Goal: Task Accomplishment & Management: Manage account settings

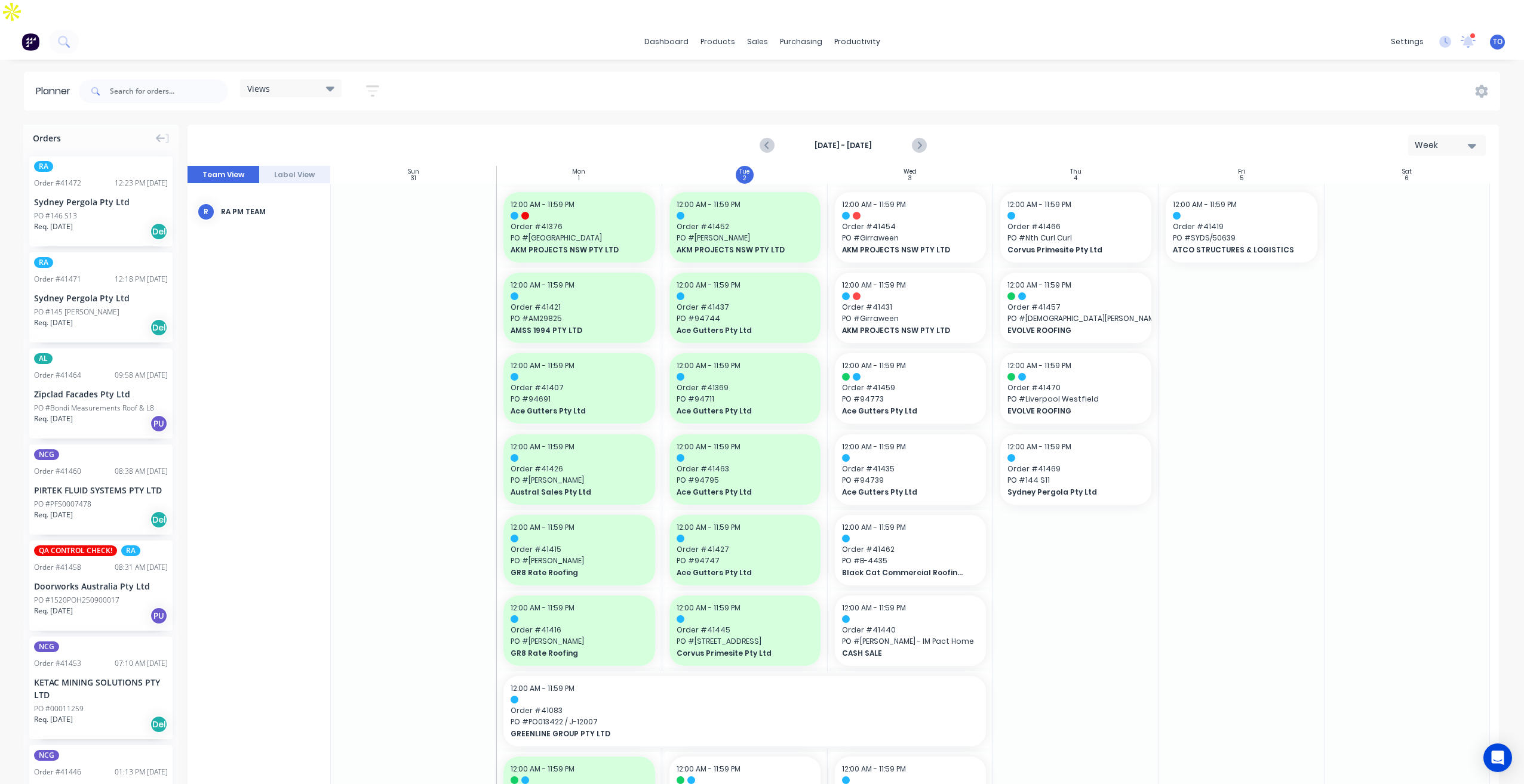
scroll to position [1015, 0]
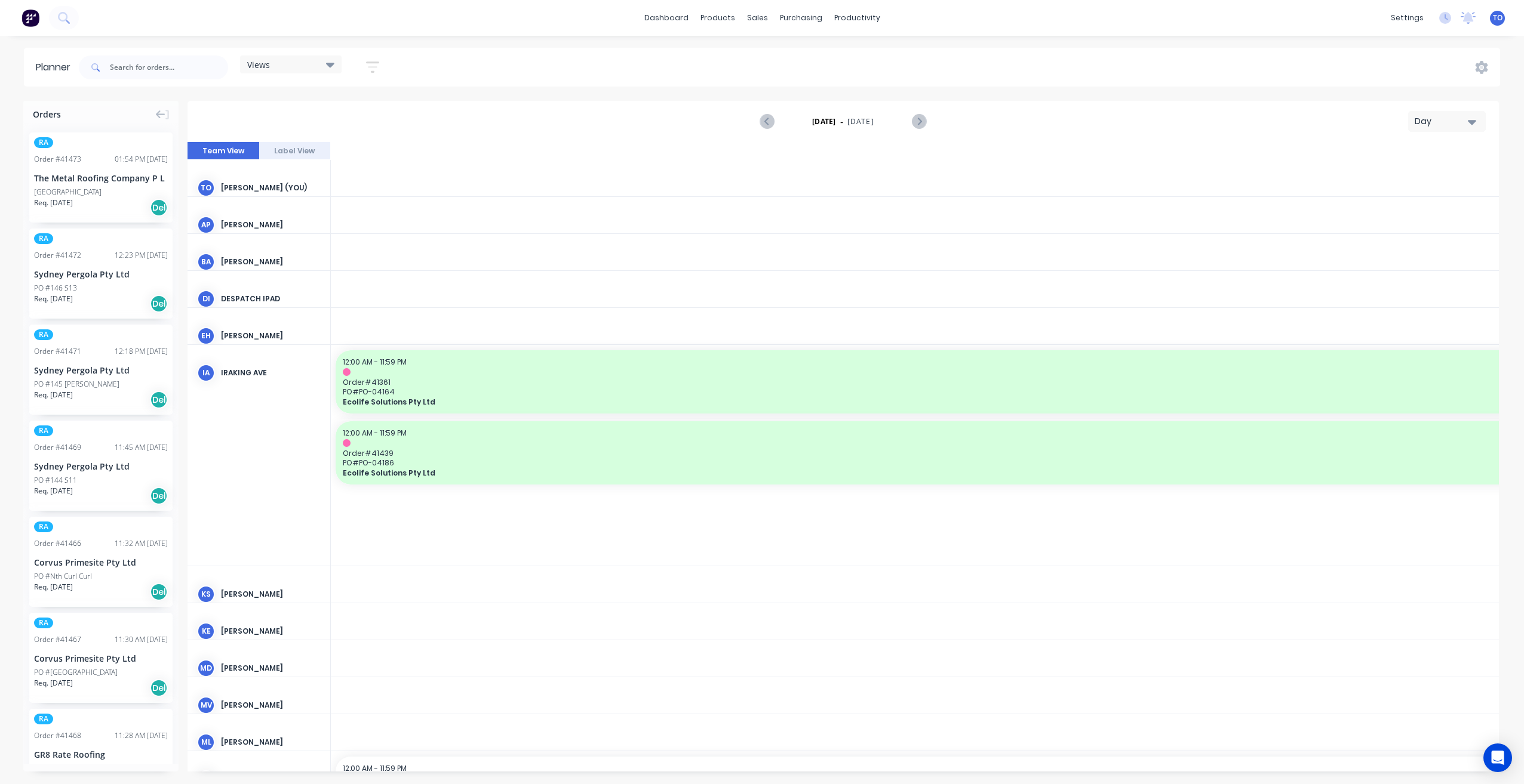
scroll to position [0, 2486]
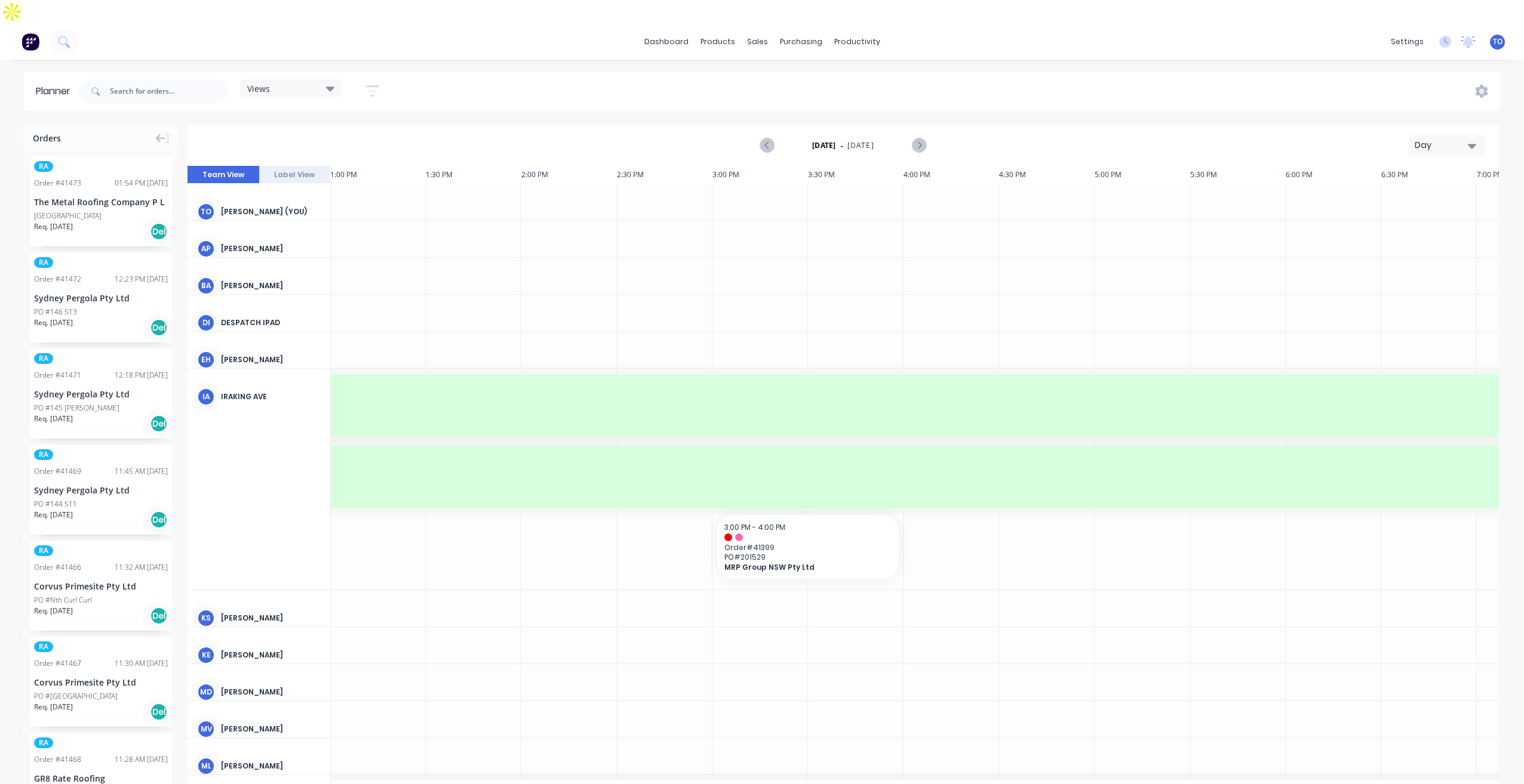
click at [1444, 139] on div "Day" at bounding box center [1441, 145] width 55 height 13
click at [1403, 189] on div "Week" at bounding box center [1425, 201] width 118 height 24
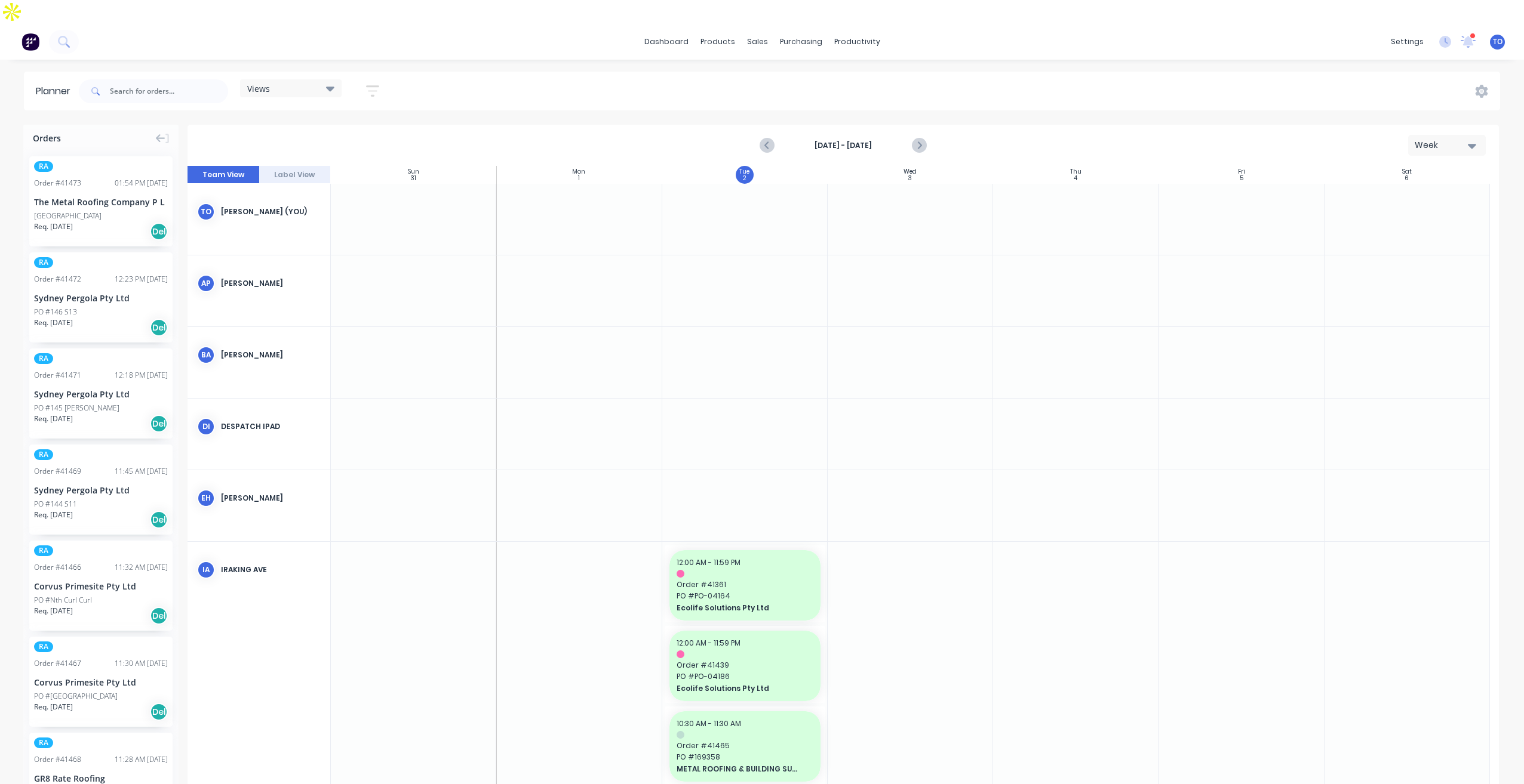
click at [372, 80] on button "button" at bounding box center [372, 91] width 38 height 23
click at [351, 129] on div "Show/Hide users" at bounding box center [309, 135] width 83 height 13
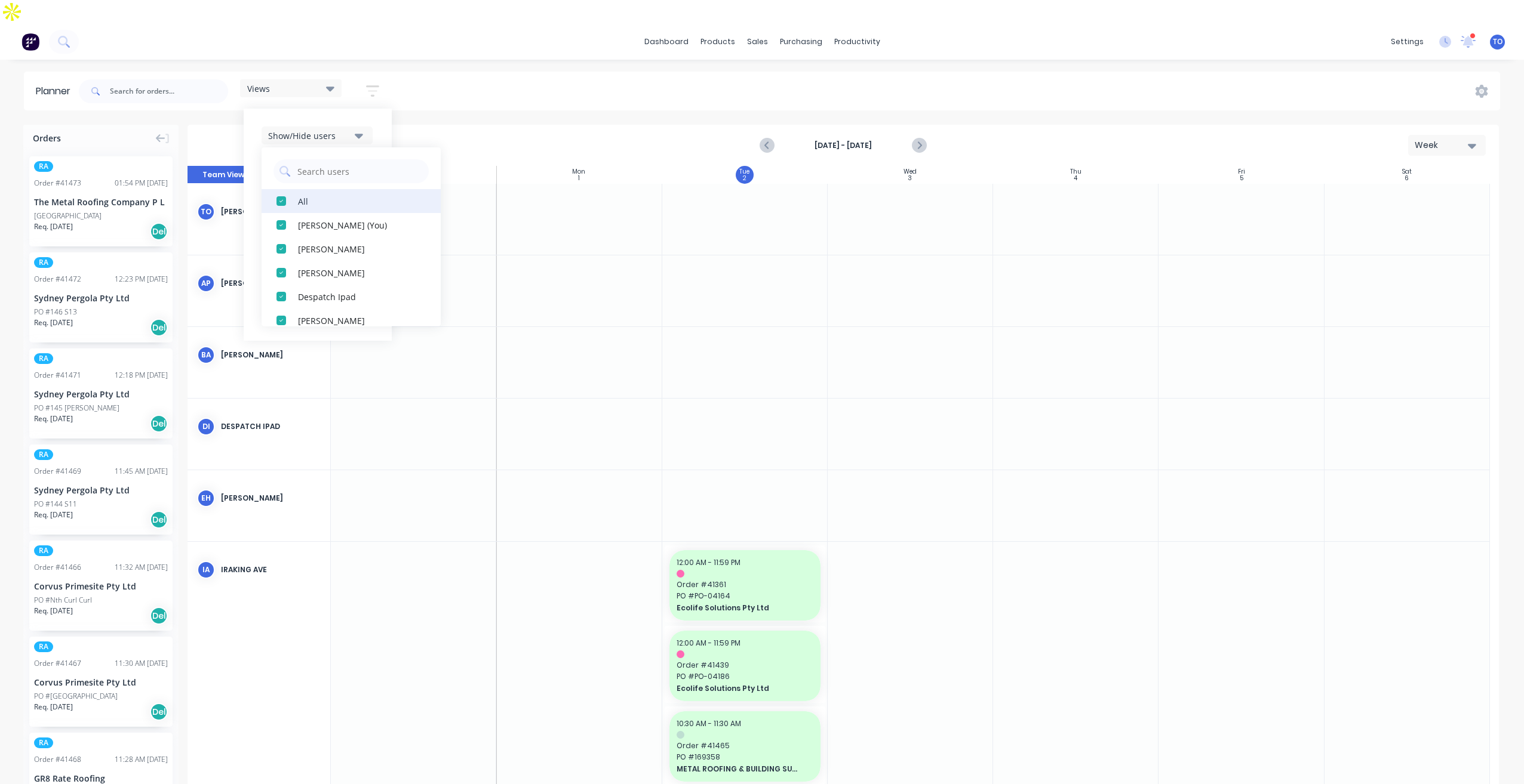
click at [304, 189] on button "All" at bounding box center [351, 201] width 179 height 24
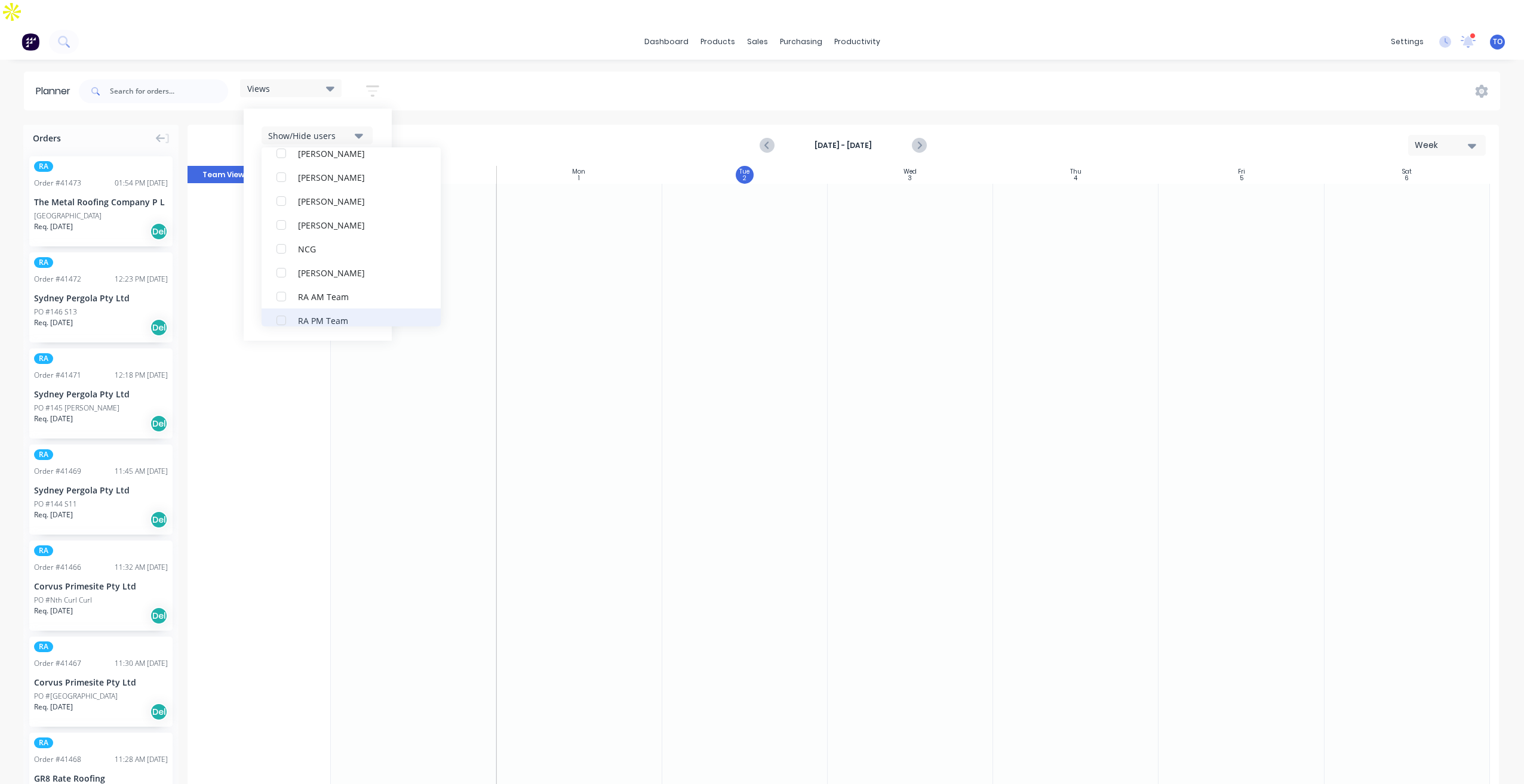
scroll to position [298, 0]
click at [303, 255] on div "RA PM Team" at bounding box center [357, 261] width 119 height 13
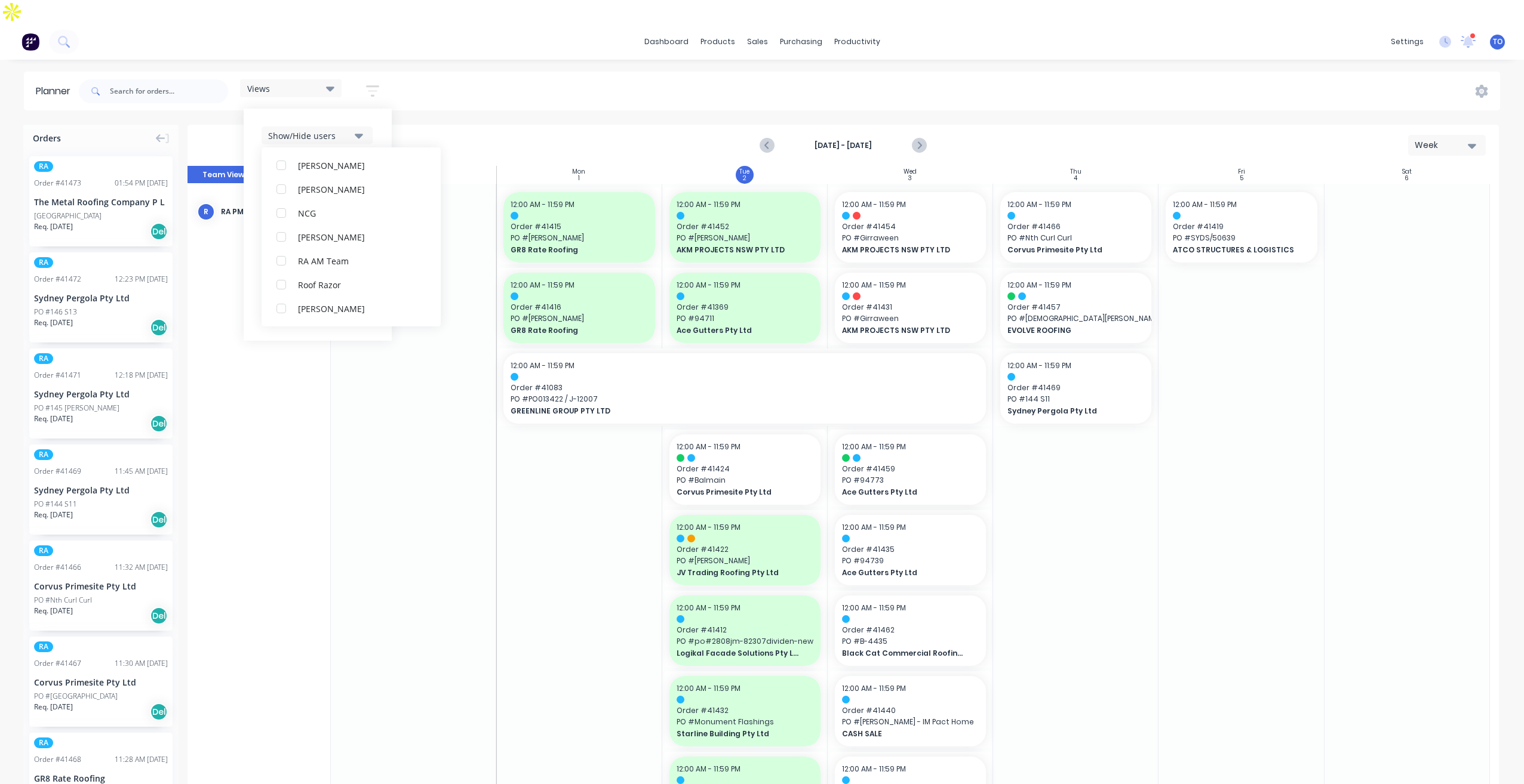
scroll to position [0, 0]
click at [390, 108] on div "Show/Hide users All RA PM Team [PERSON_NAME] (You) [PERSON_NAME] [PERSON_NAME] …" at bounding box center [318, 224] width 148 height 232
click at [359, 162] on button "Show/Hide orders" at bounding box center [318, 171] width 111 height 18
click at [328, 195] on div "All" at bounding box center [357, 201] width 119 height 13
click at [325, 243] on div "Unscheduled" at bounding box center [357, 249] width 119 height 13
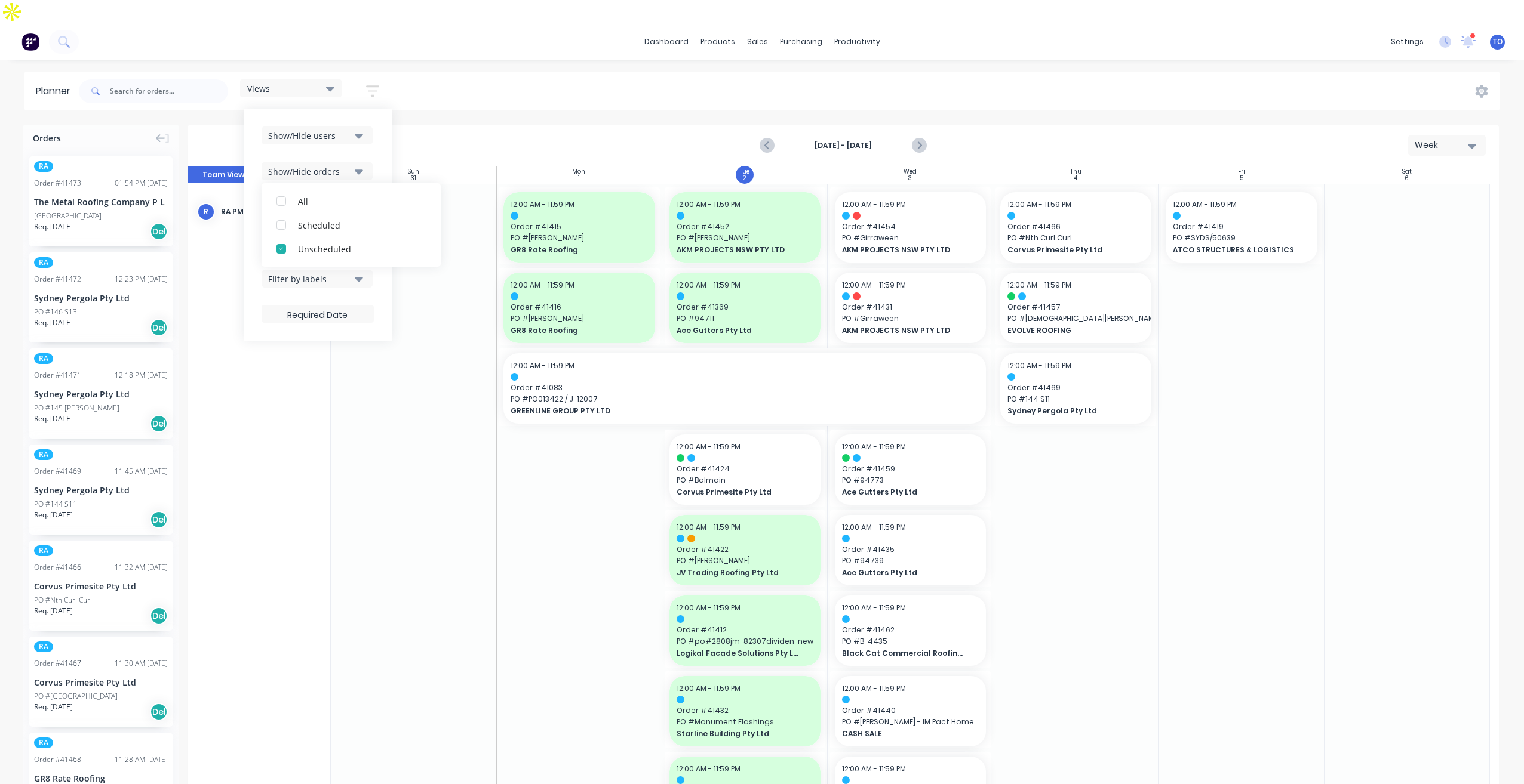
click at [383, 117] on div "Show/Hide users Show/Hide orders All Scheduled Unscheduled Filter by status Fil…" at bounding box center [318, 224] width 148 height 232
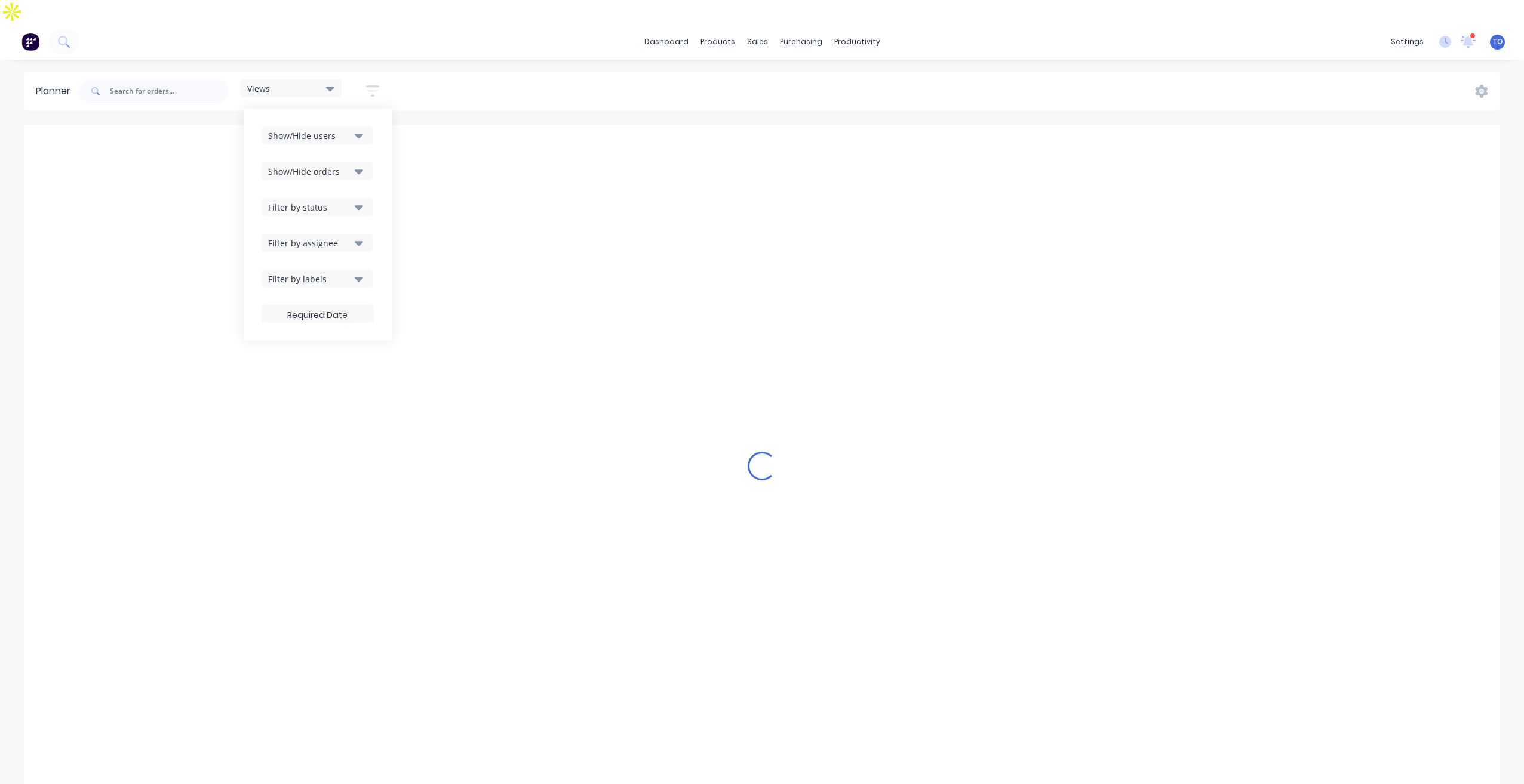
click at [325, 200] on div "Show/Hide users Show/Hide orders Filter by status Filter by assignee Filter by …" at bounding box center [318, 224] width 112 height 196
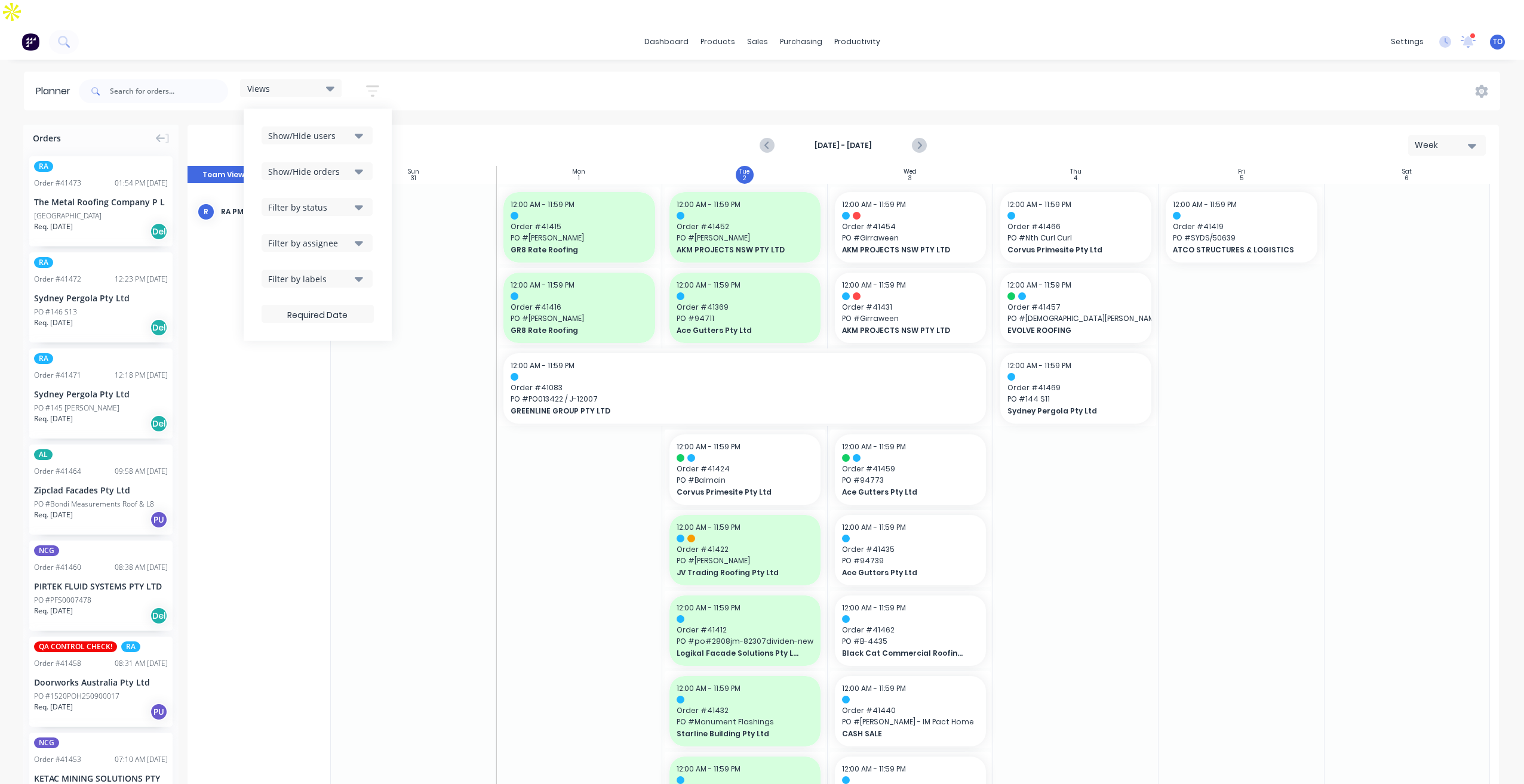
click at [330, 201] on div "Filter by status" at bounding box center [309, 207] width 83 height 13
click at [297, 261] on button "All" at bounding box center [351, 273] width 179 height 24
click at [377, 147] on div "Show/Hide users Show/Hide orders Filter by status All Draft Quote Archived Deli…" at bounding box center [318, 224] width 148 height 232
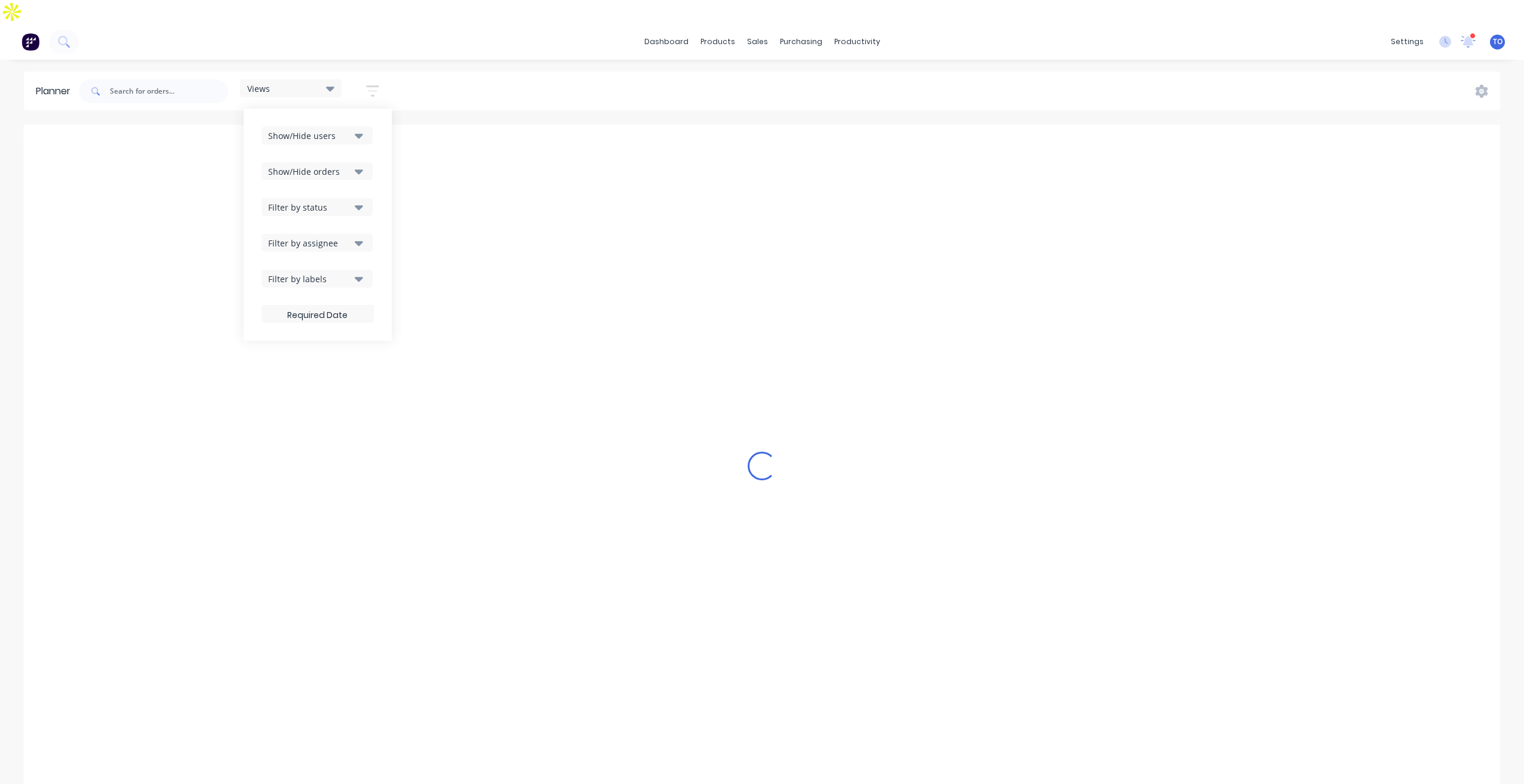
click at [342, 237] on div "Filter by assignee" at bounding box center [309, 243] width 83 height 13
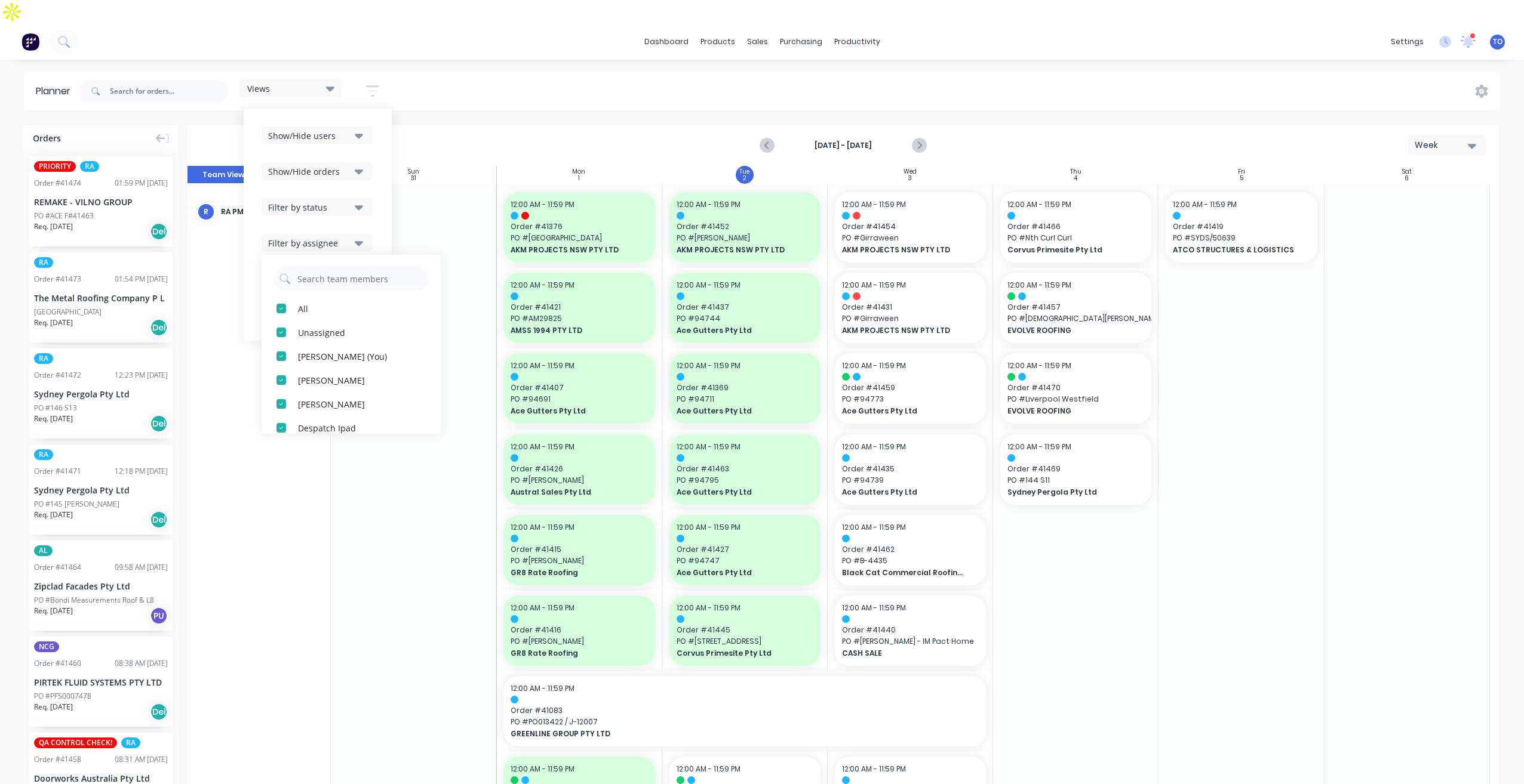
click at [109, 196] on div "REMAKE - VILNO GROUP" at bounding box center [101, 202] width 133 height 13
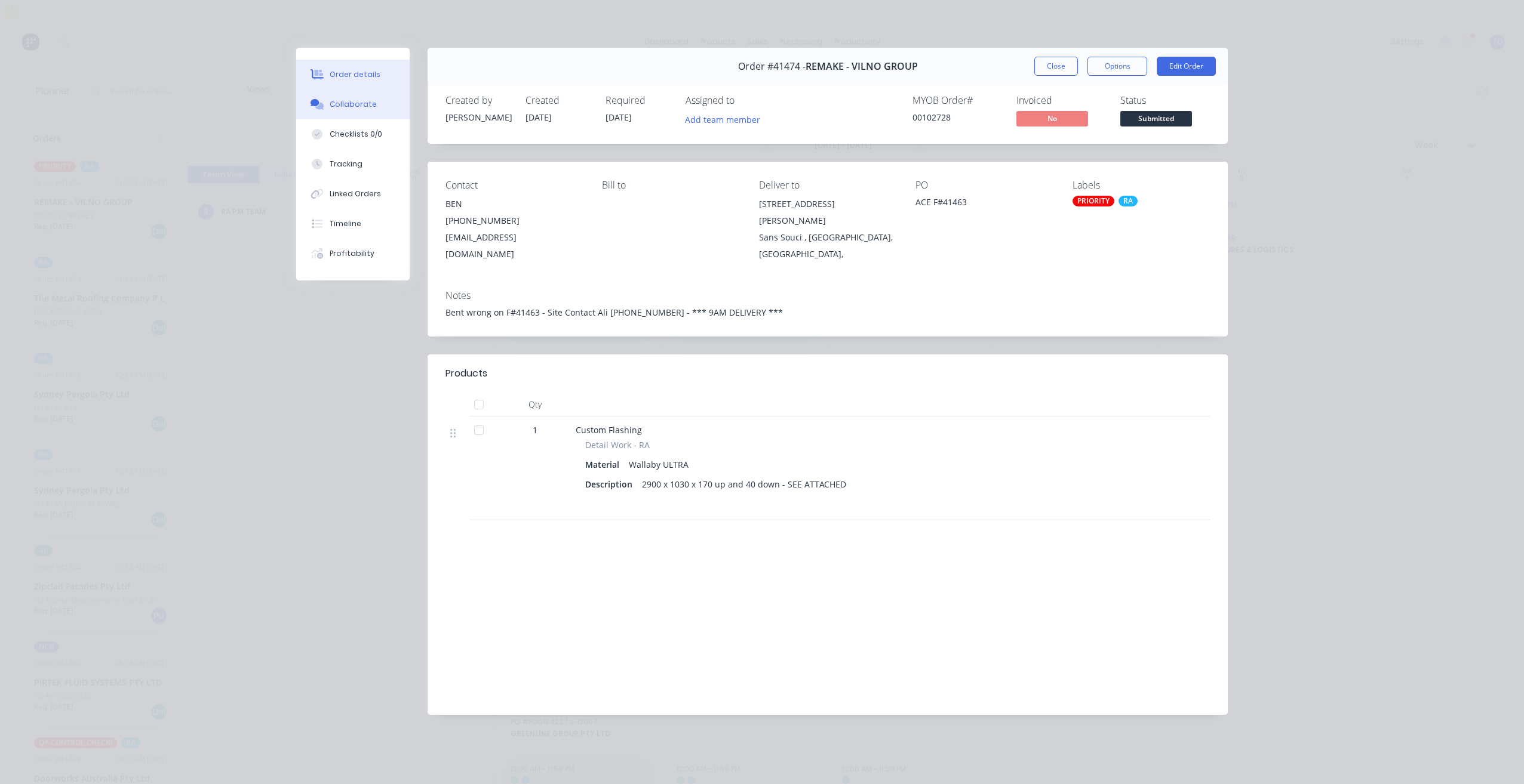
click at [367, 103] on div "Collaborate" at bounding box center [352, 104] width 47 height 11
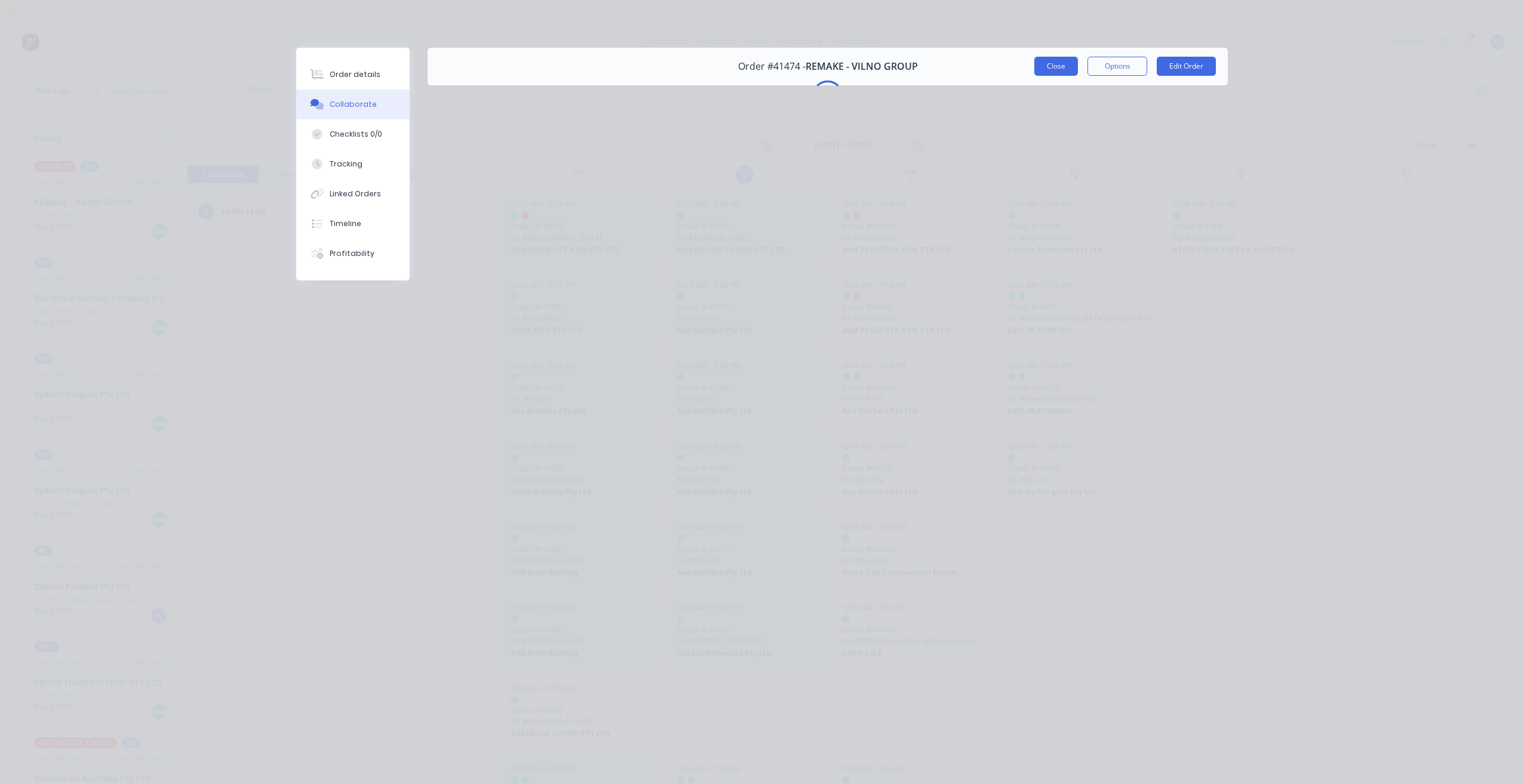
click at [1052, 68] on button "Close" at bounding box center [1056, 66] width 44 height 19
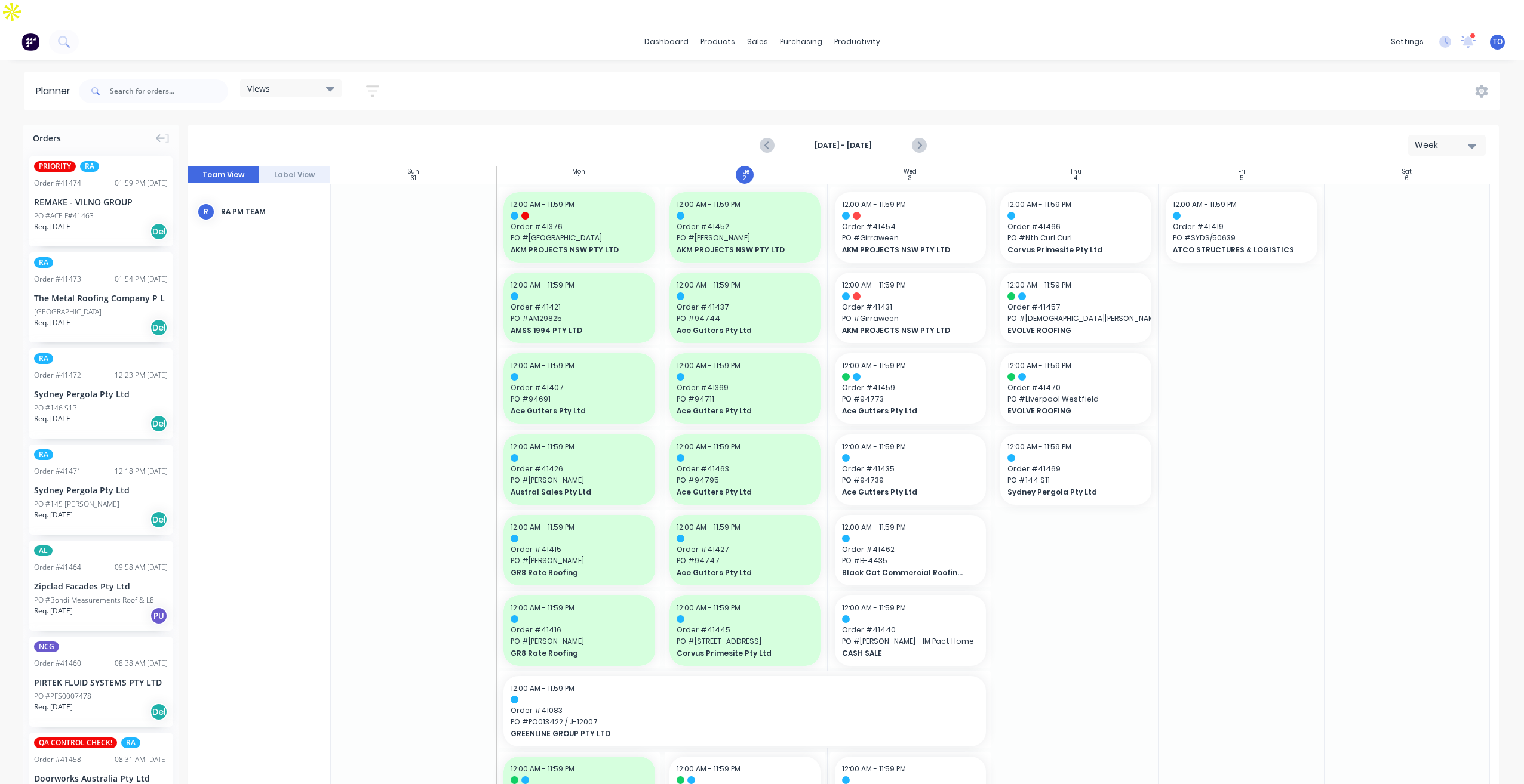
click at [122, 211] on div "PO #ACE F#41463" at bounding box center [101, 216] width 133 height 11
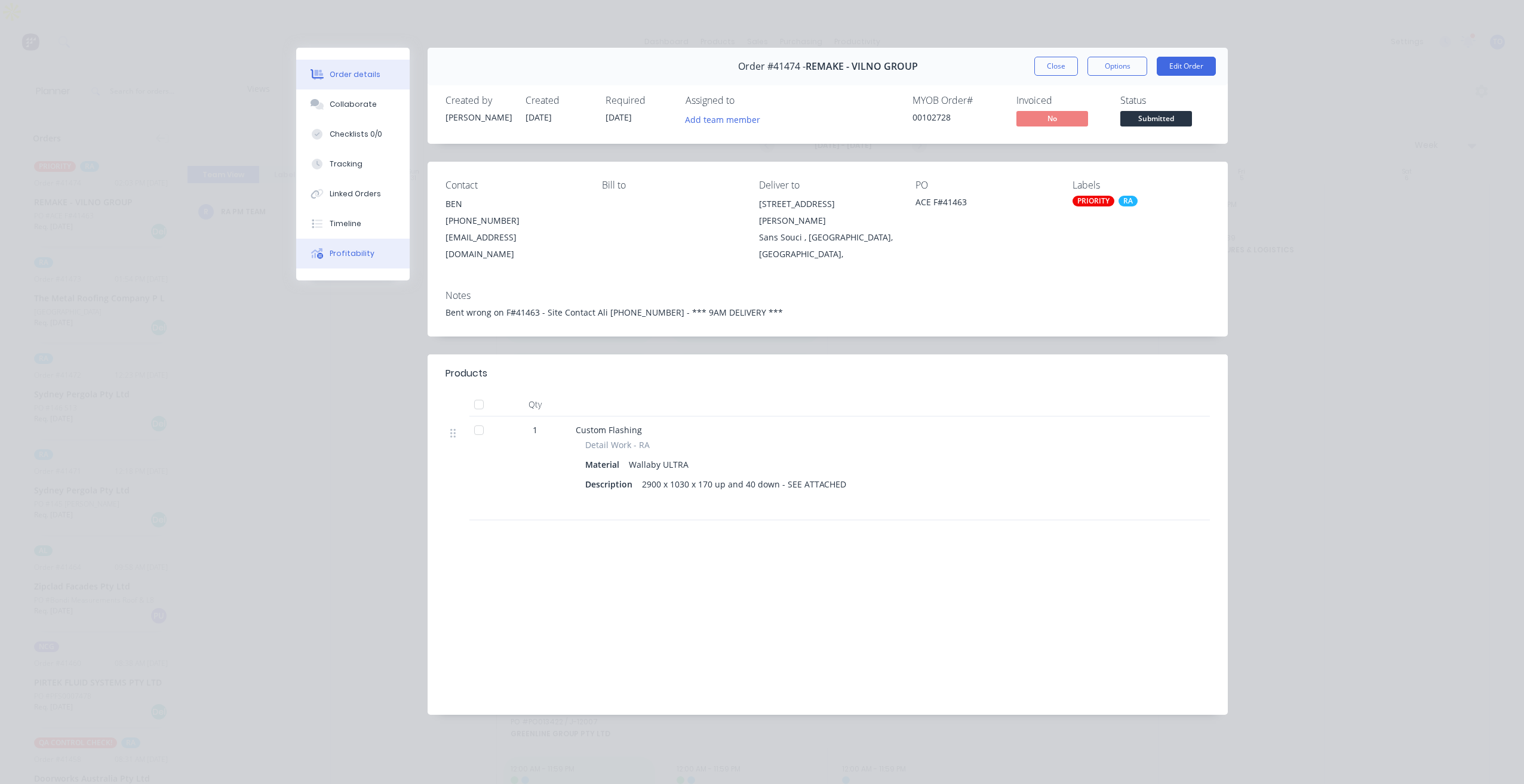
click at [351, 261] on button "Profitability" at bounding box center [353, 254] width 113 height 30
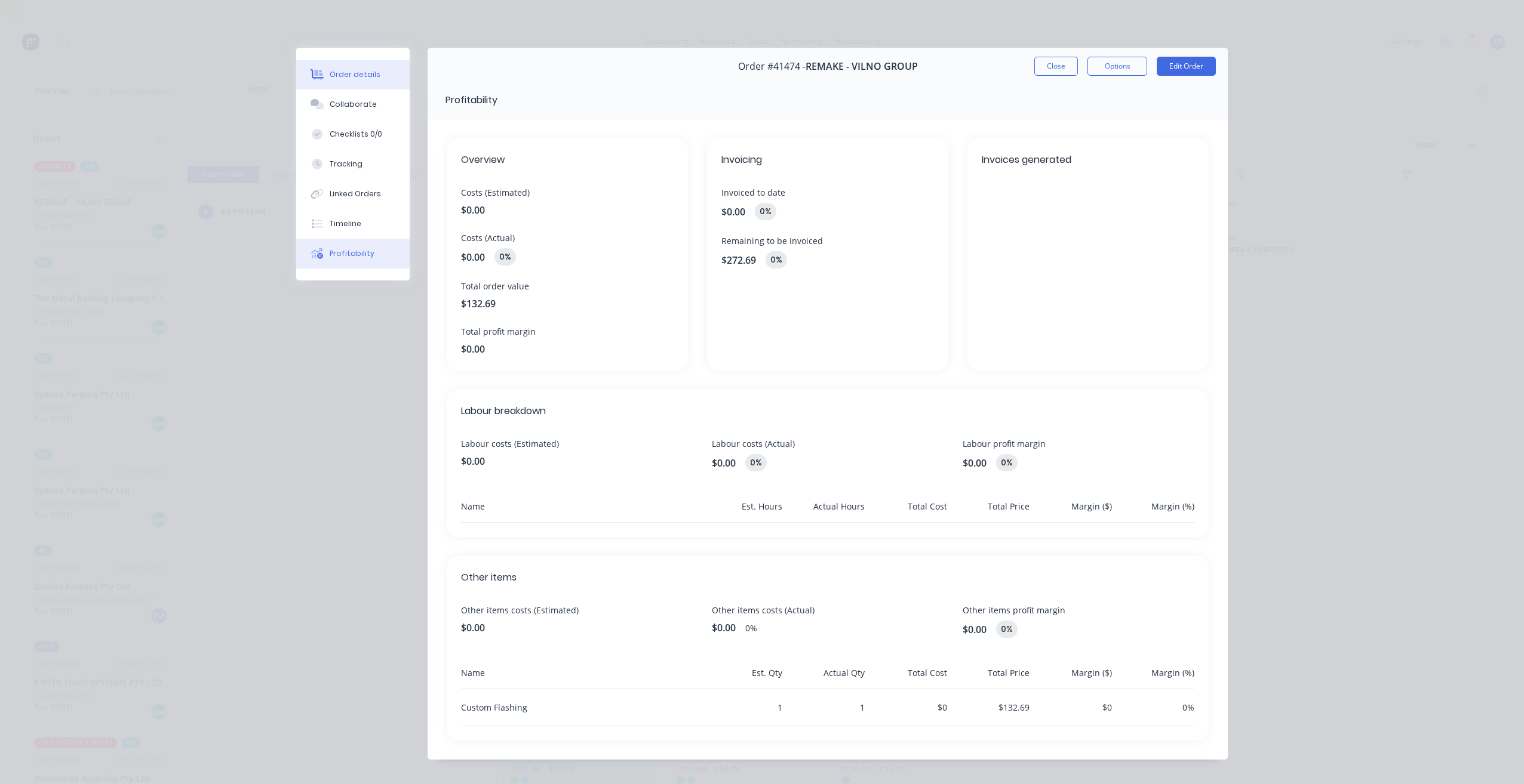
click at [371, 75] on button "Order details" at bounding box center [353, 75] width 113 height 30
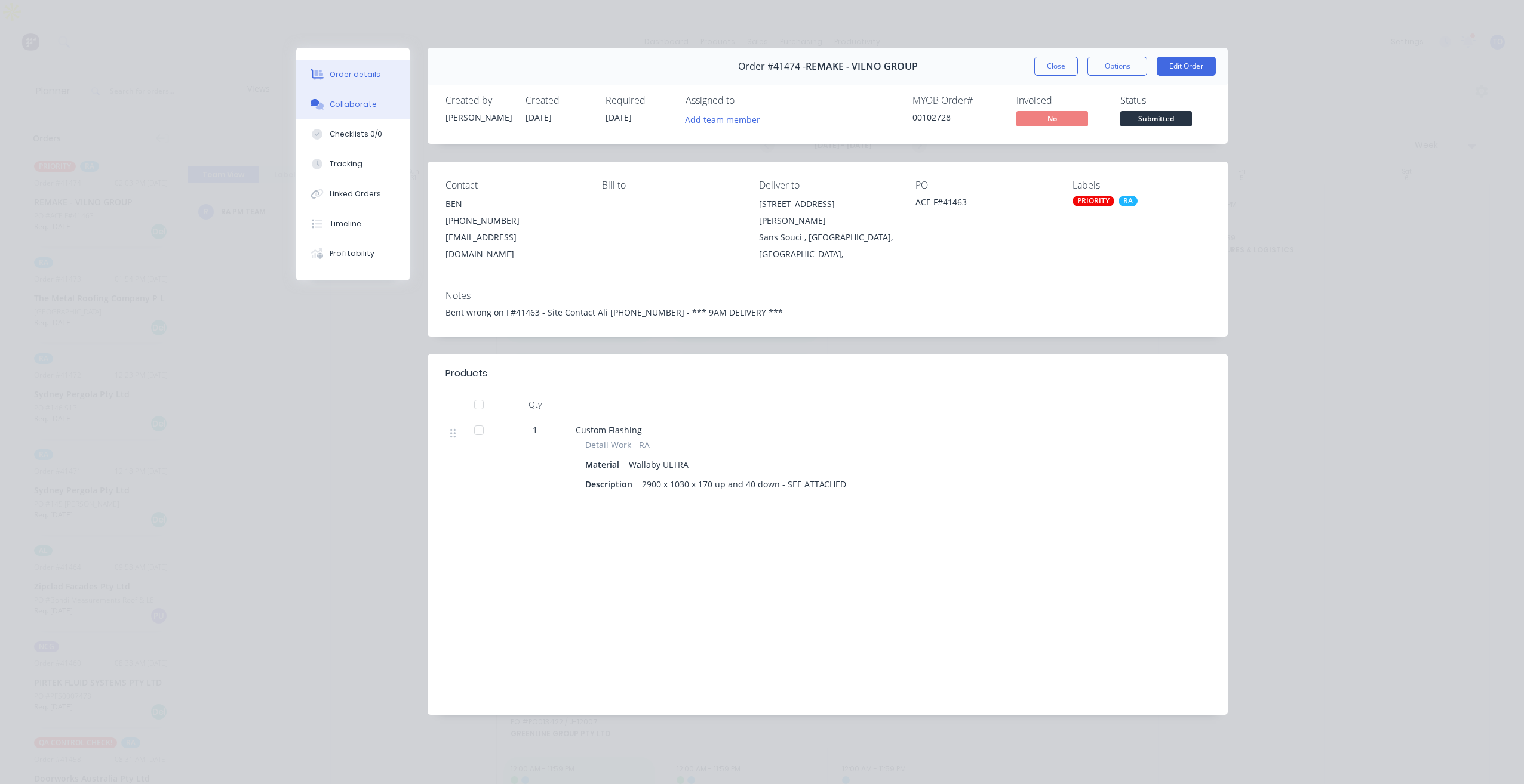
click at [350, 105] on div "Collaborate" at bounding box center [352, 104] width 47 height 11
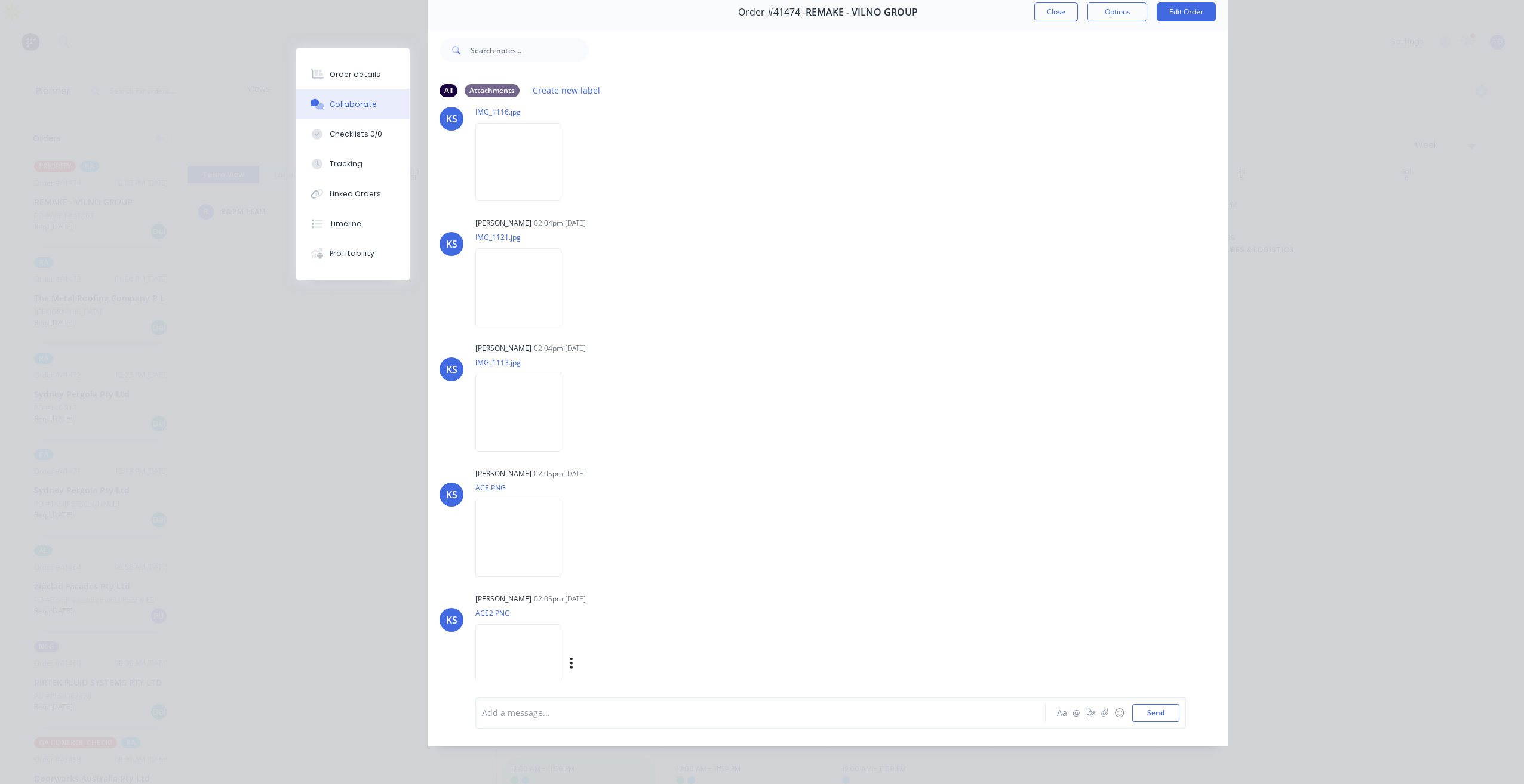
scroll to position [46, 0]
click at [522, 645] on img at bounding box center [519, 654] width 86 height 79
click at [512, 152] on img at bounding box center [519, 152] width 86 height 79
click at [522, 417] on img at bounding box center [519, 403] width 86 height 79
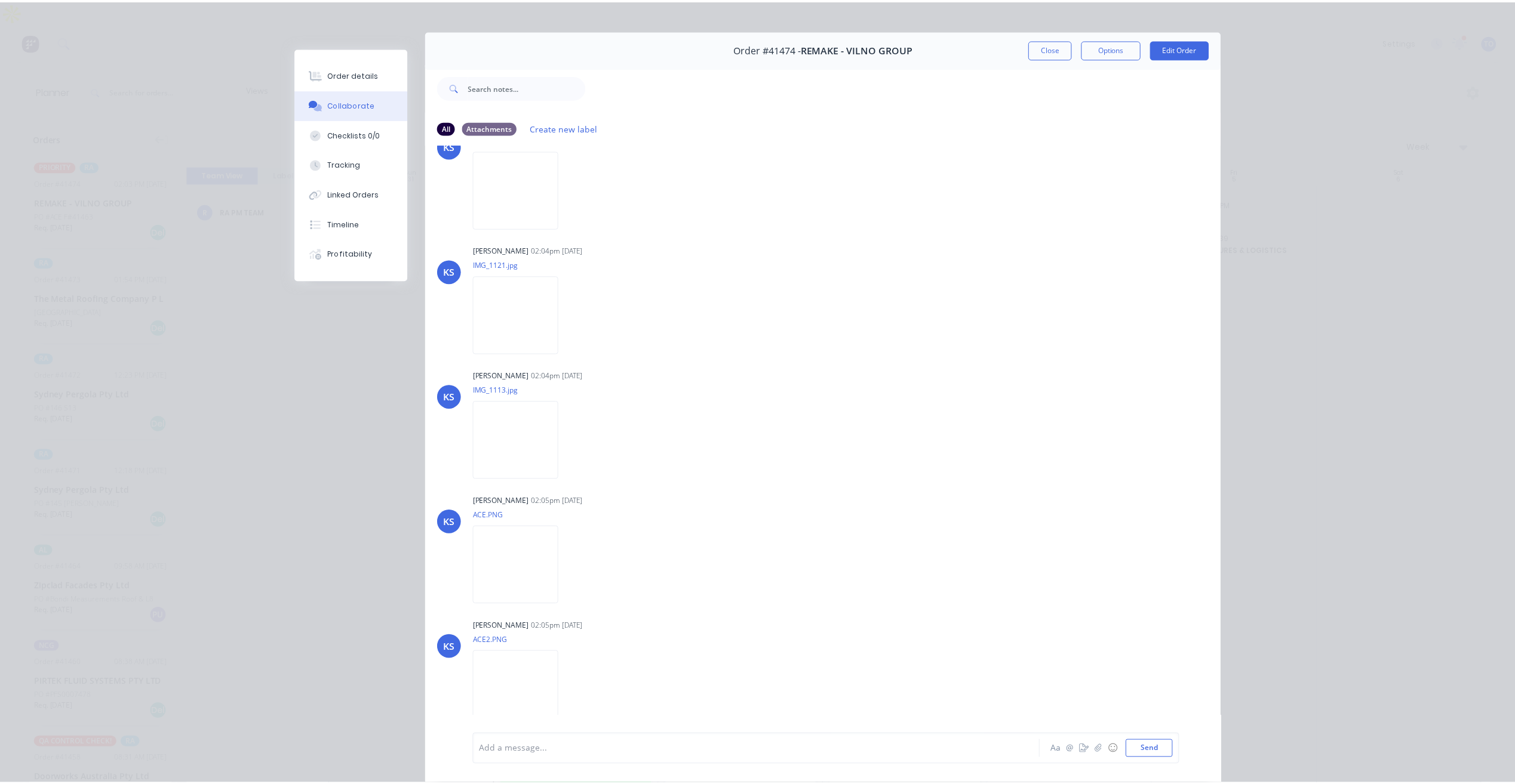
scroll to position [0, 0]
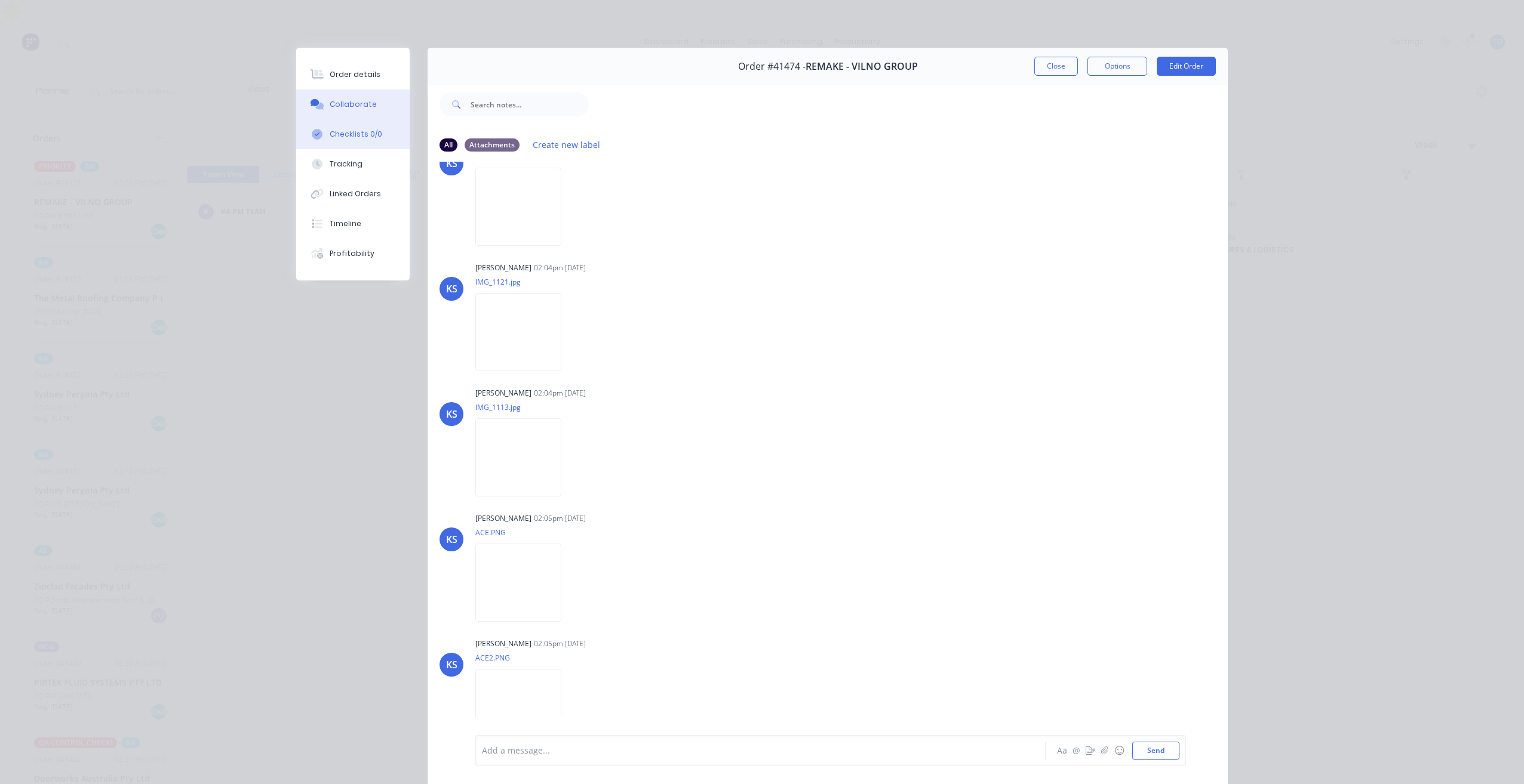
click at [347, 127] on button "Checklists 0/0" at bounding box center [353, 134] width 113 height 30
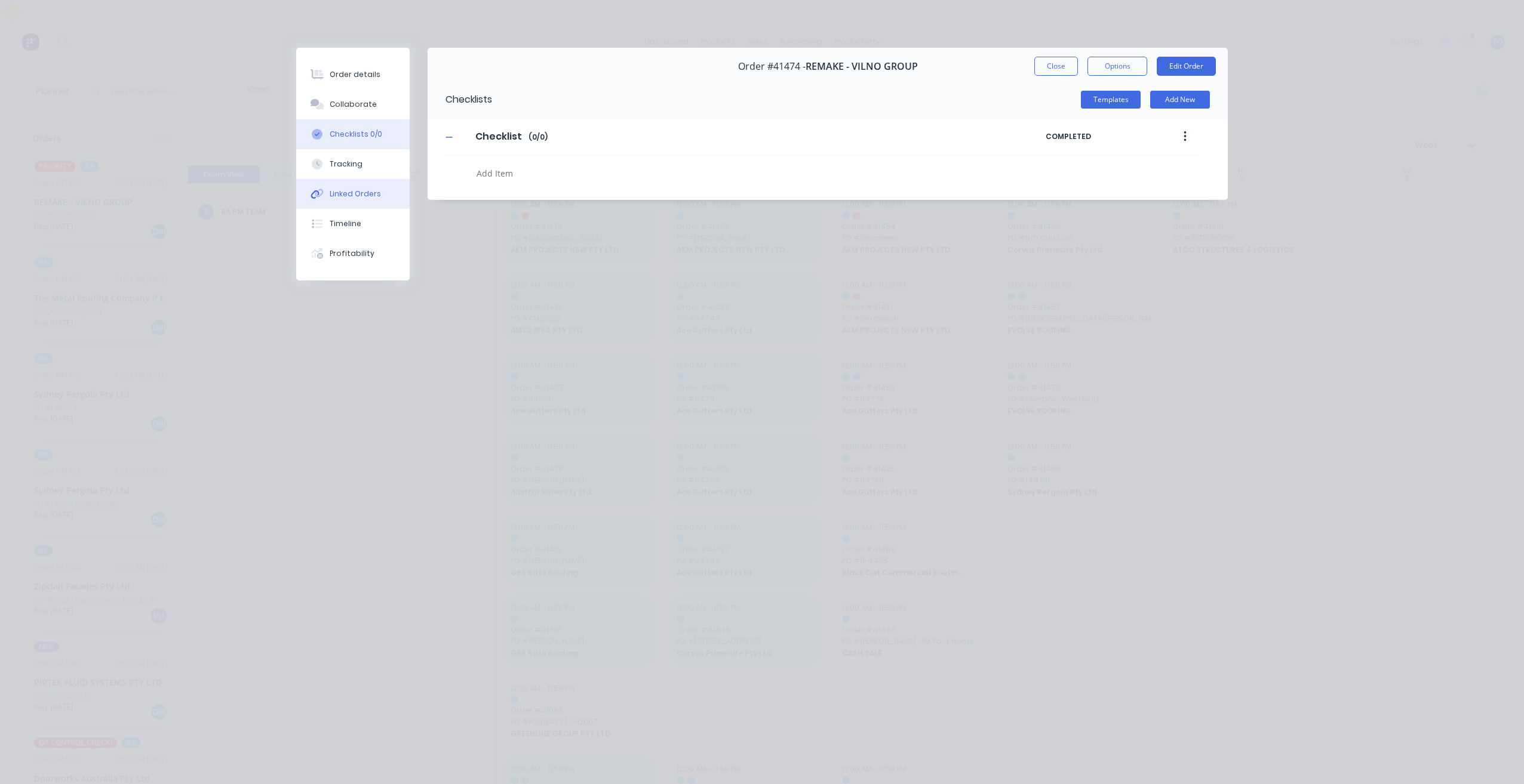
click at [351, 198] on div "Linked Orders" at bounding box center [355, 194] width 52 height 11
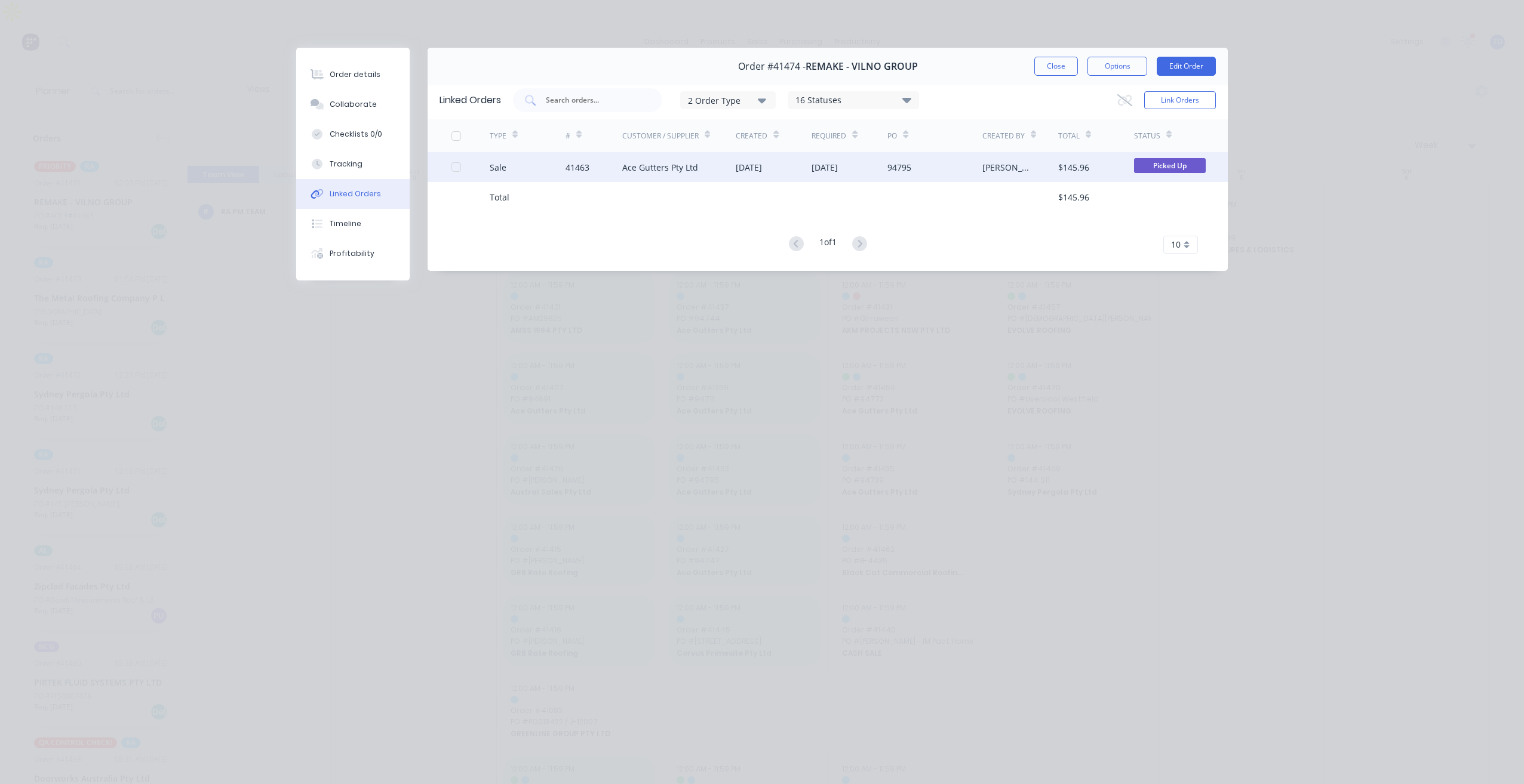
click at [838, 172] on div "[DATE]" at bounding box center [824, 167] width 26 height 13
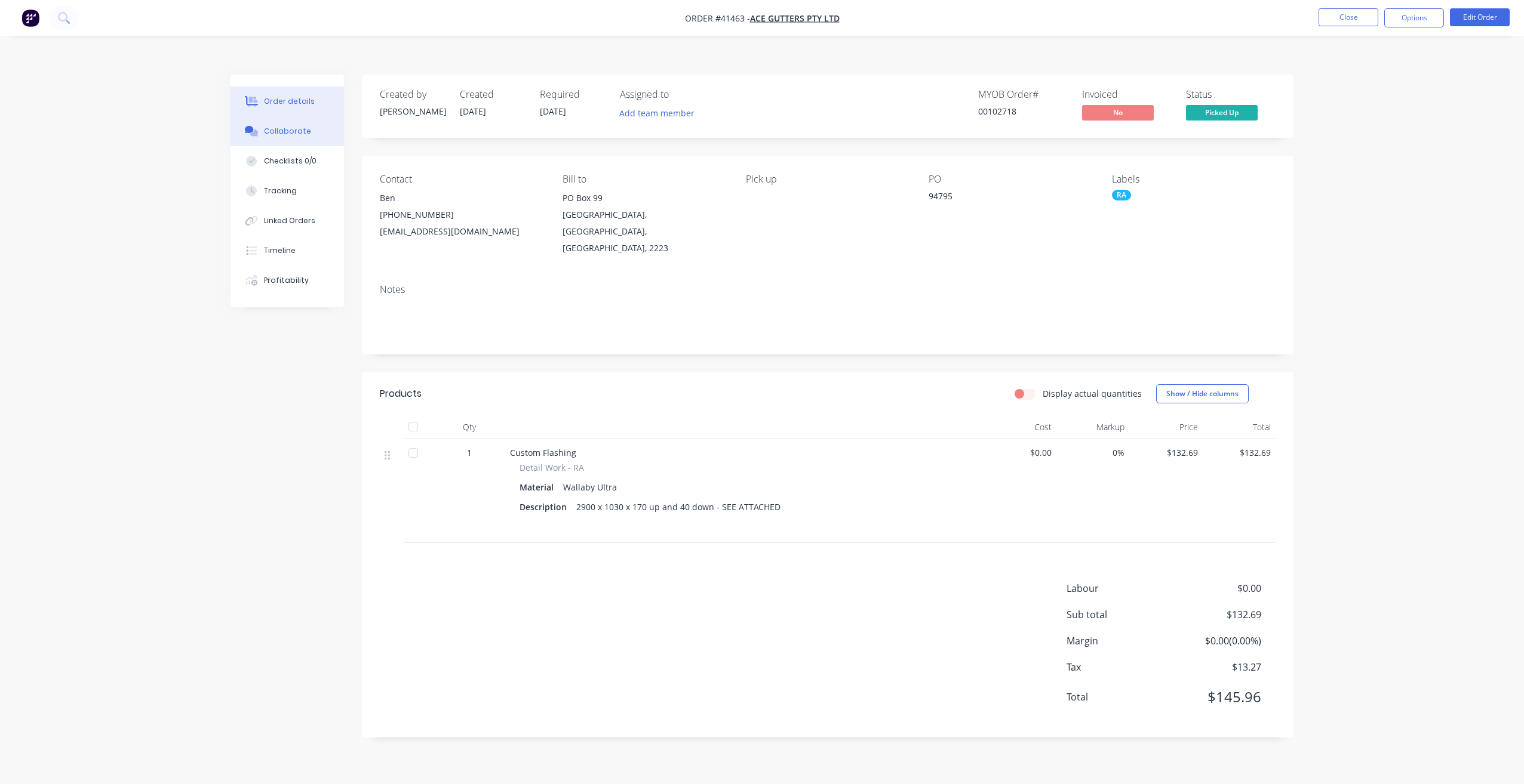
click at [295, 116] on button "Collaborate" at bounding box center [288, 131] width 113 height 30
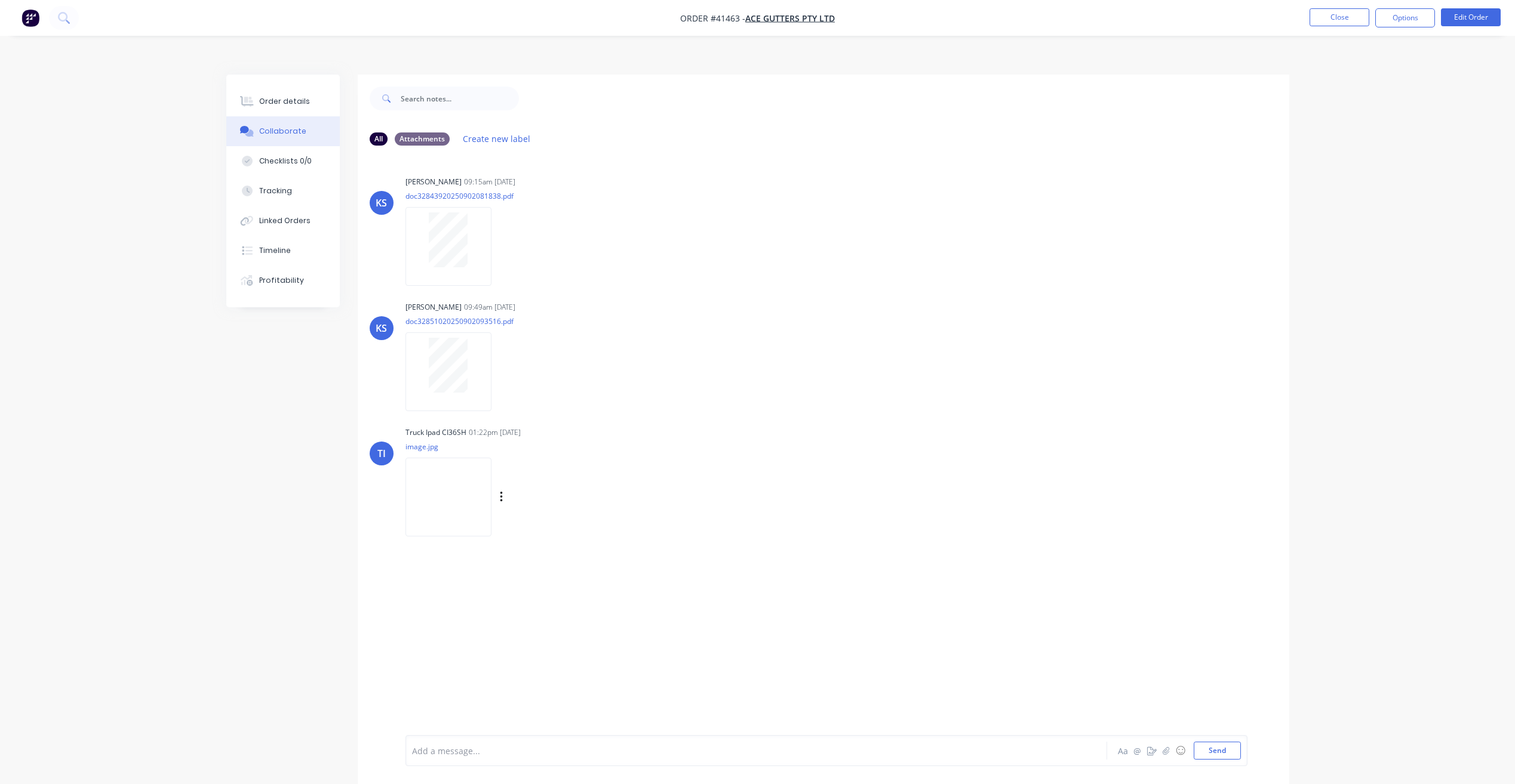
click at [464, 479] on img at bounding box center [448, 496] width 86 height 79
click at [481, 234] on div at bounding box center [449, 240] width 76 height 55
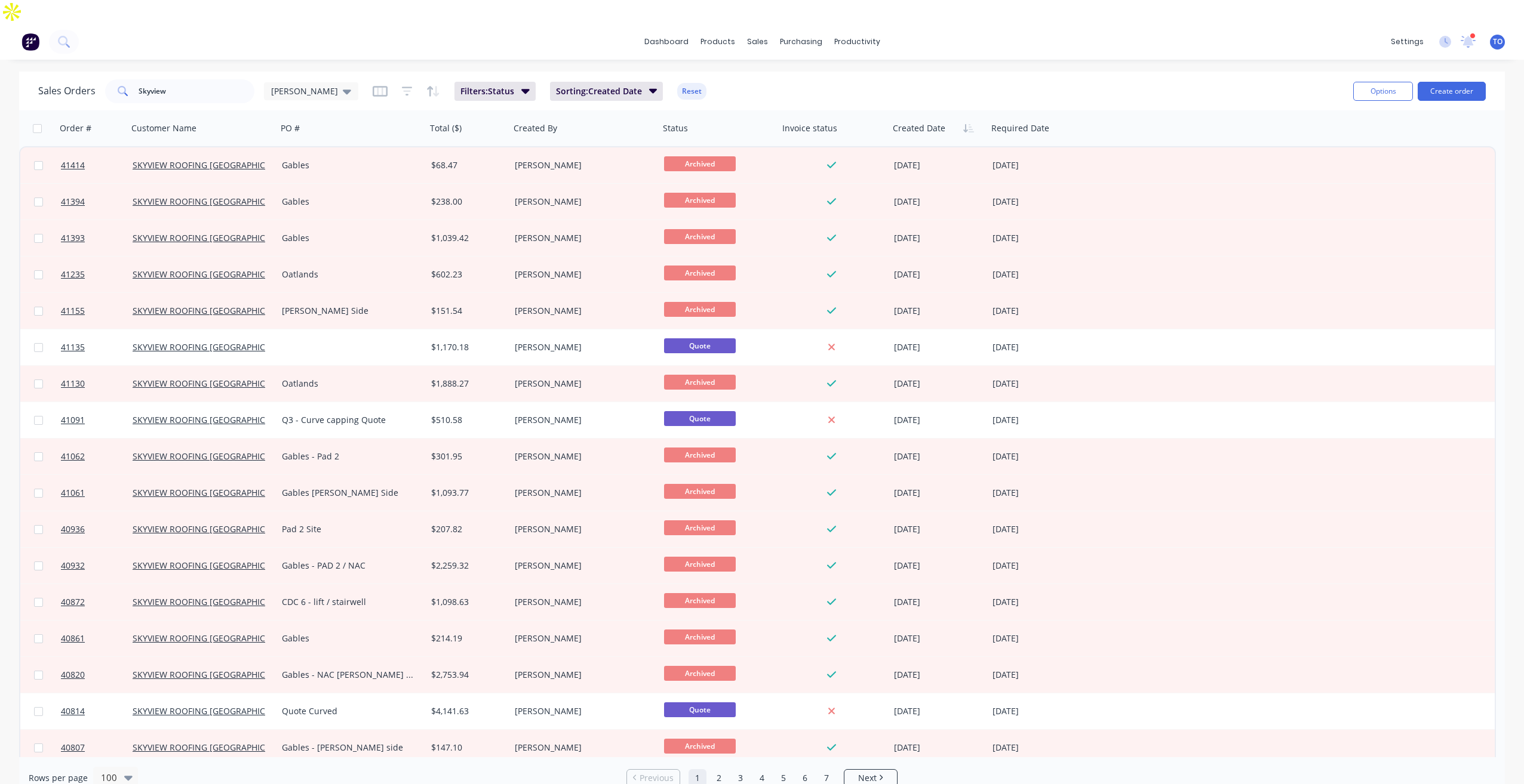
scroll to position [60, 0]
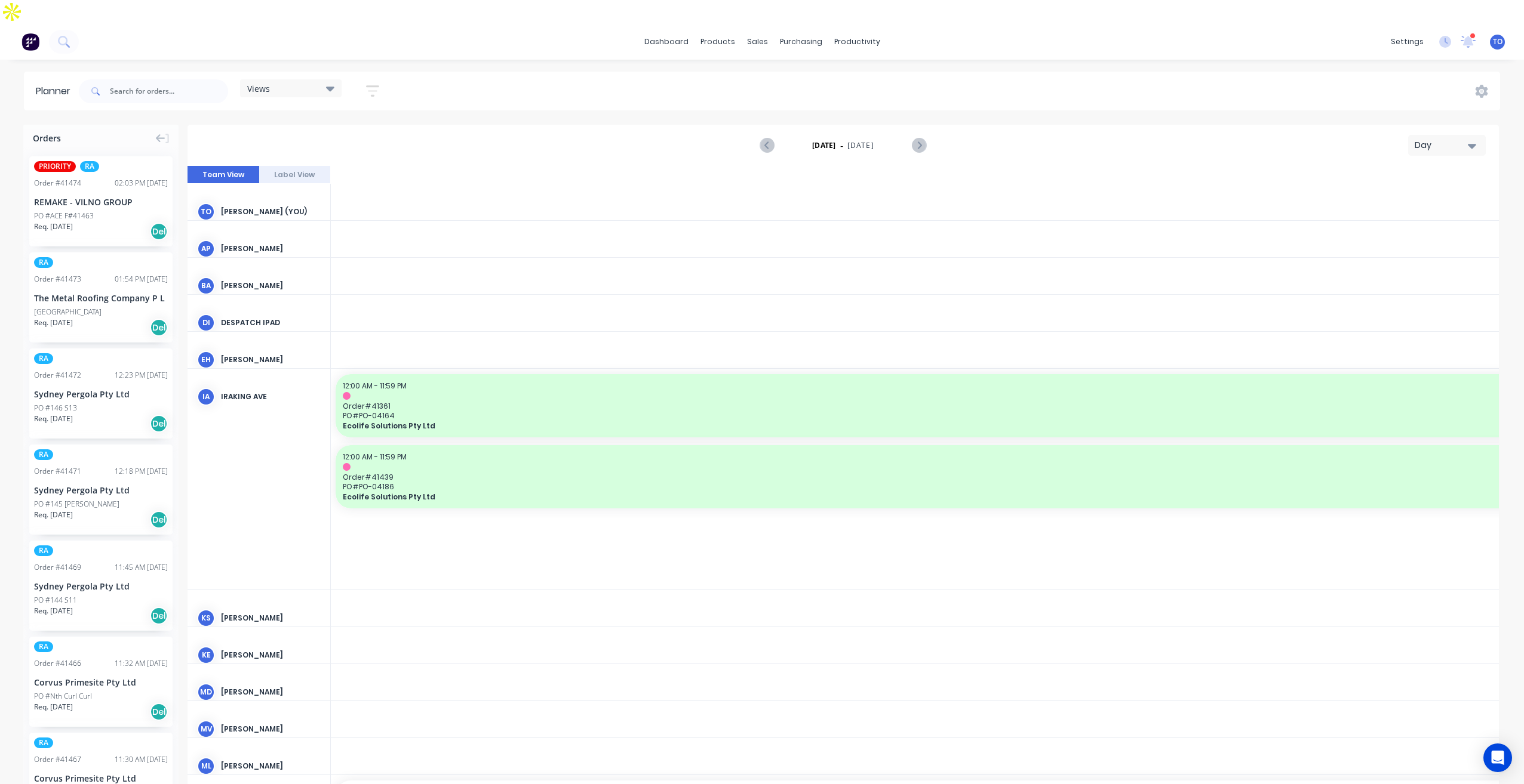
scroll to position [0, 2677]
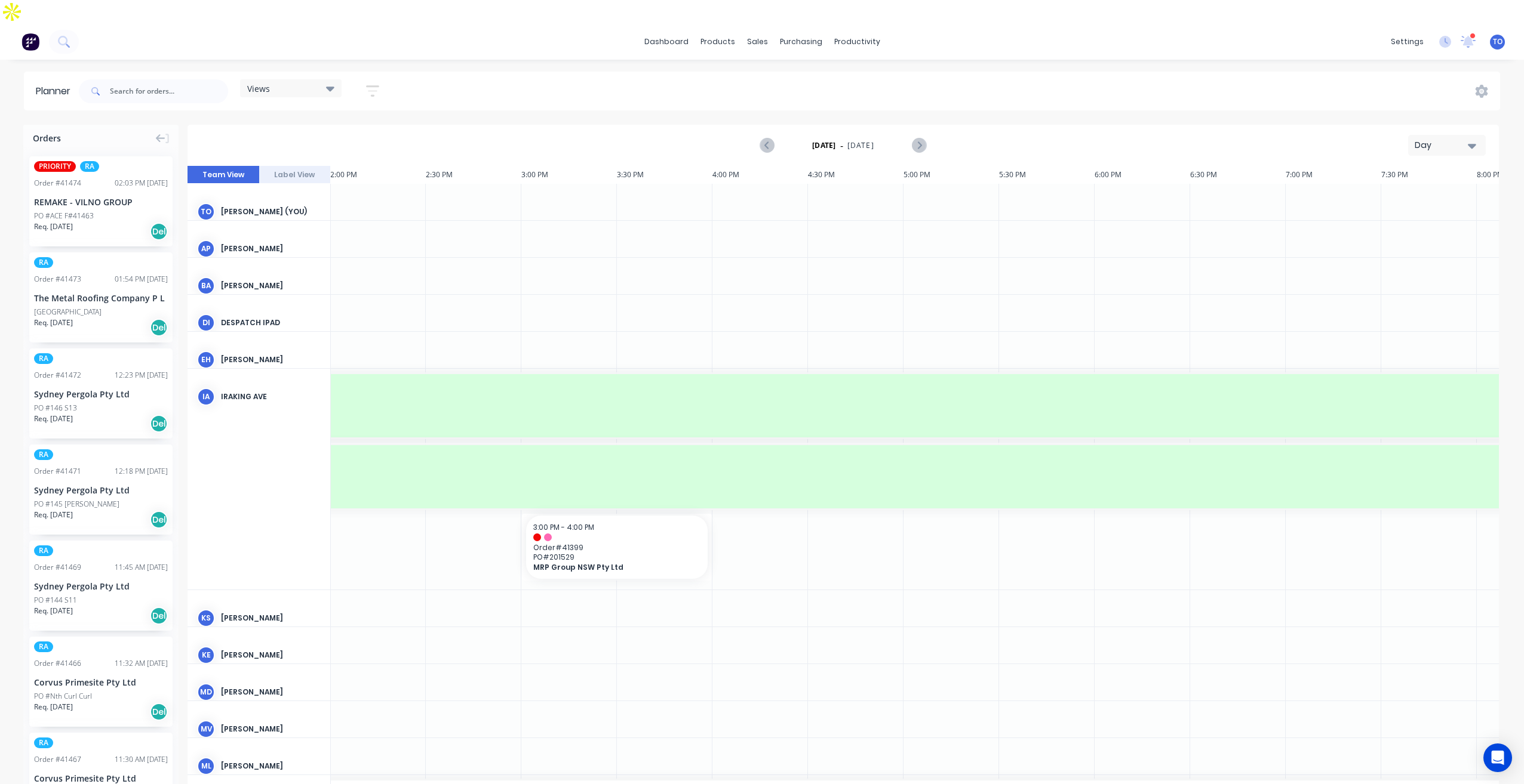
click at [101, 211] on div "PO #ACE F#41463" at bounding box center [101, 216] width 133 height 11
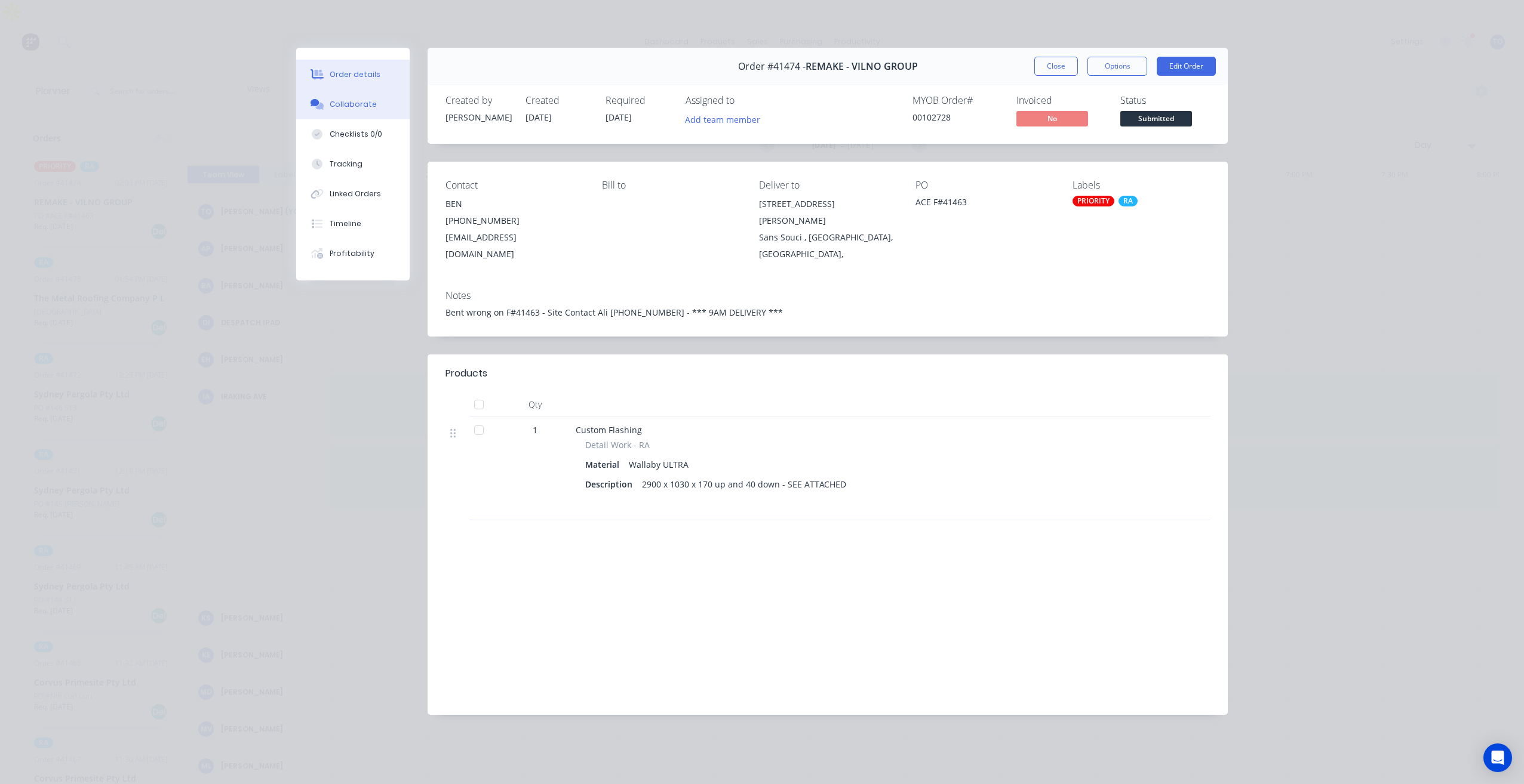
click at [363, 118] on button "Collaborate" at bounding box center [353, 104] width 113 height 30
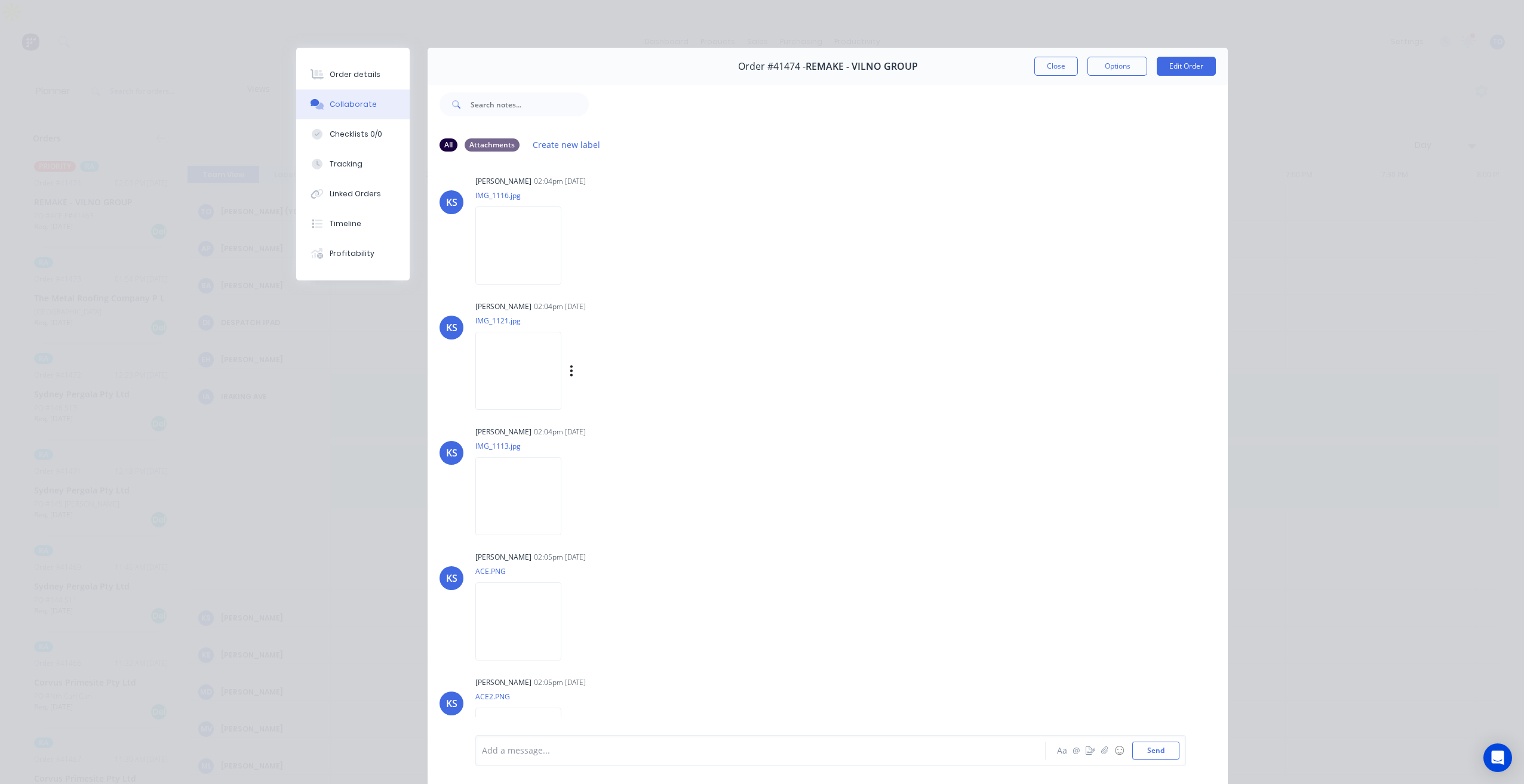
scroll to position [0, 0]
click at [527, 263] on img at bounding box center [519, 253] width 86 height 79
click at [515, 378] on img at bounding box center [519, 378] width 86 height 79
